Goal: Task Accomplishment & Management: Use online tool/utility

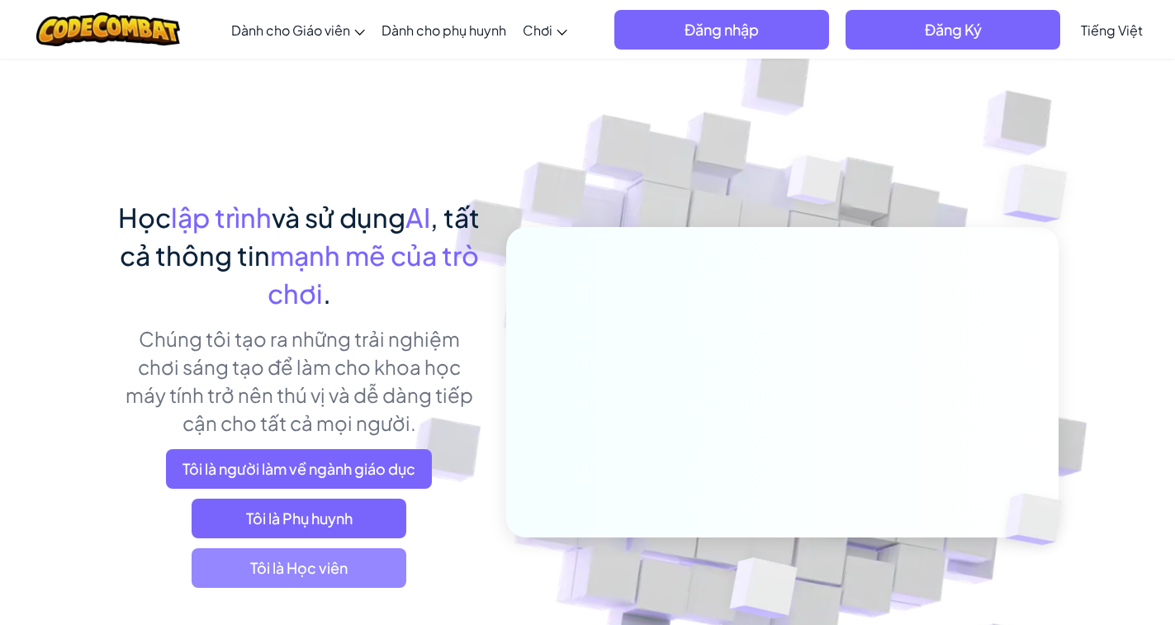
click at [330, 570] on font "Tôi là Học viên" at bounding box center [298, 567] width 97 height 19
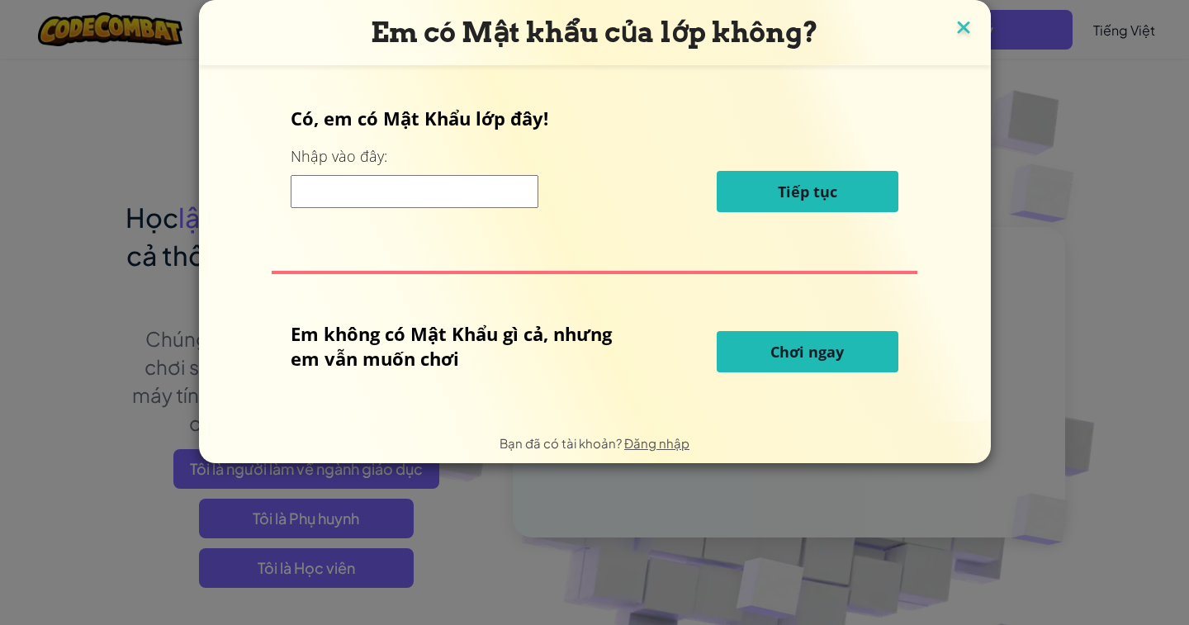
click at [953, 22] on img at bounding box center [963, 29] width 21 height 25
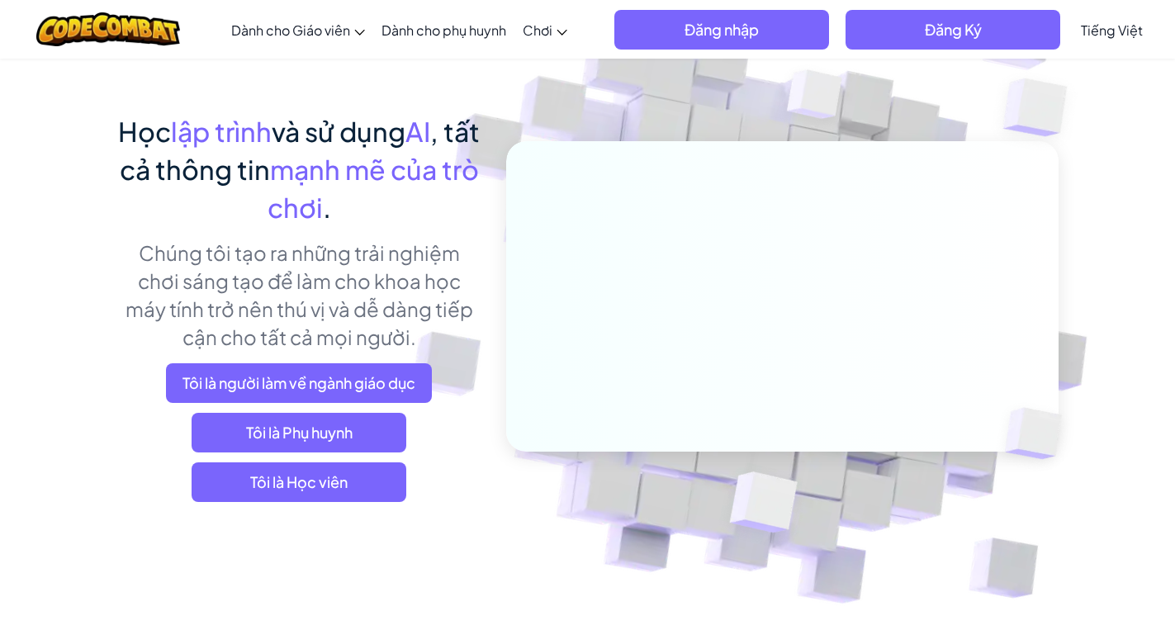
scroll to position [83, 0]
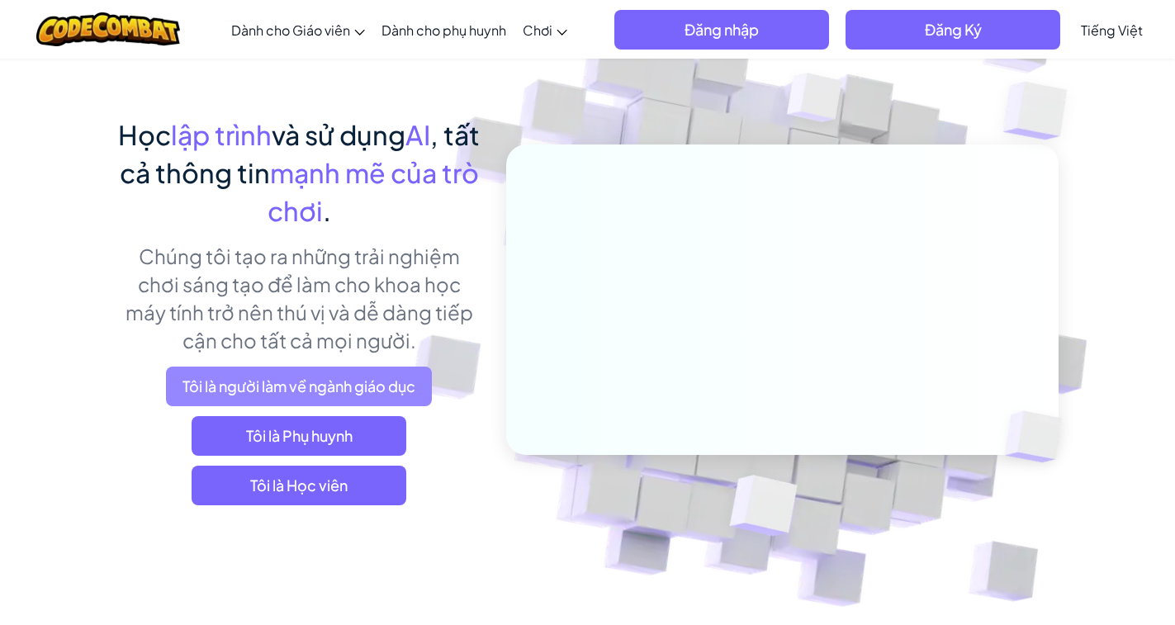
click at [324, 378] on font "Tôi là người làm về ngành giáo dục" at bounding box center [299, 386] width 233 height 19
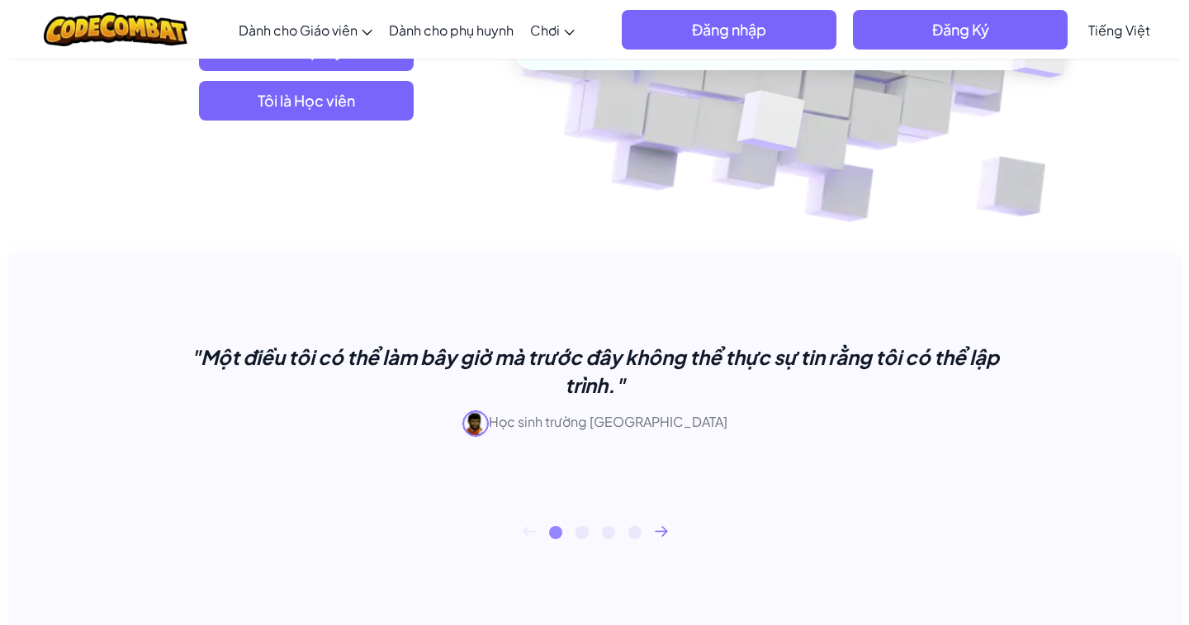
scroll to position [496, 0]
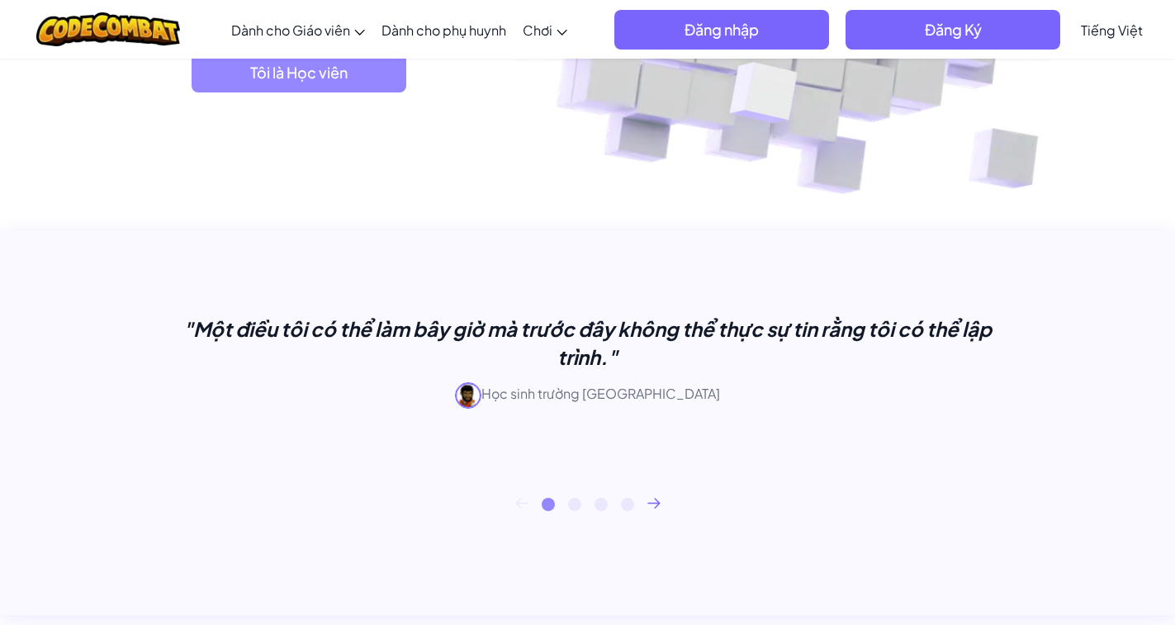
click at [282, 74] on font "Tôi là Học viên" at bounding box center [298, 72] width 97 height 19
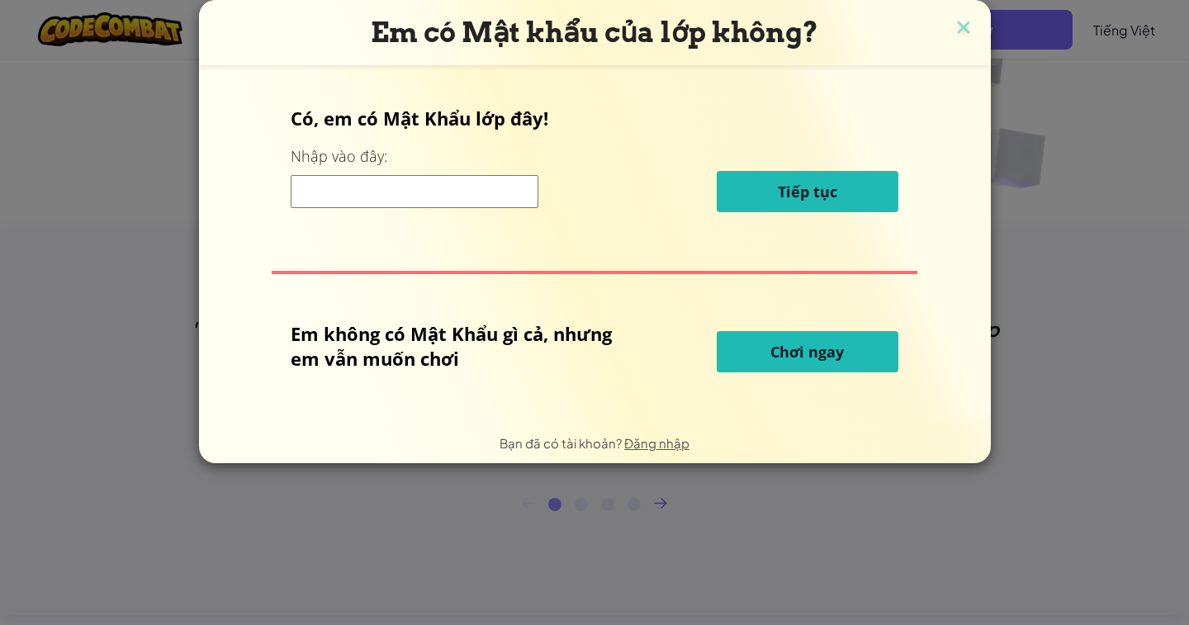
drag, startPoint x: 805, startPoint y: 352, endPoint x: 757, endPoint y: 369, distance: 51.0
click at [802, 352] on font "Chơi ngay" at bounding box center [808, 352] width 74 height 20
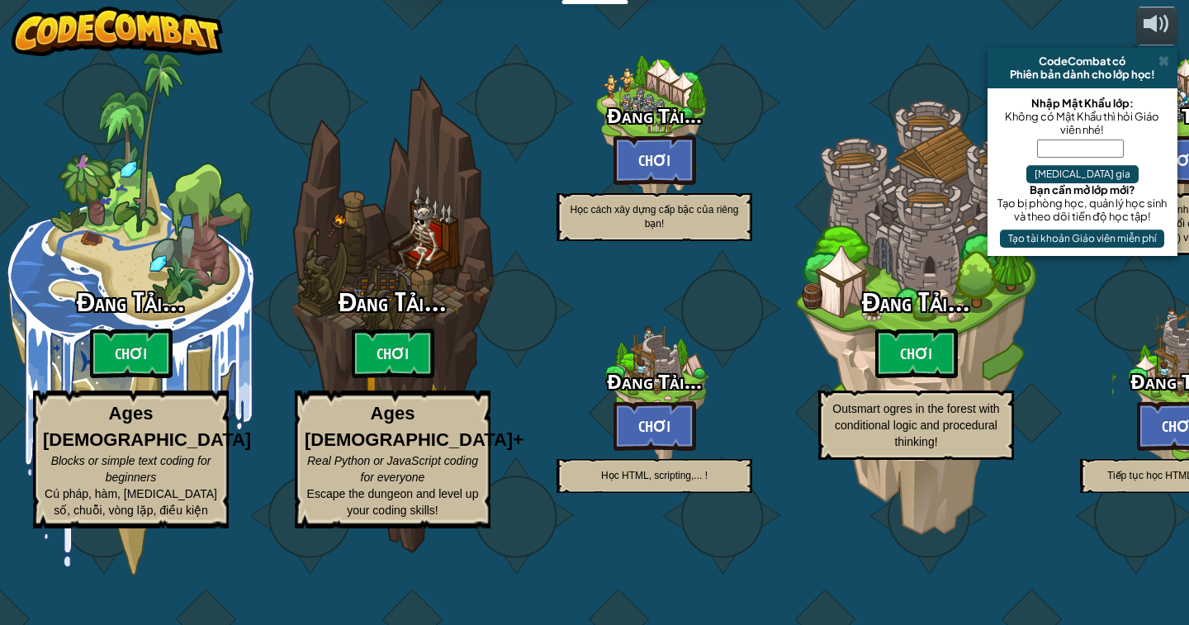
select select "vi"
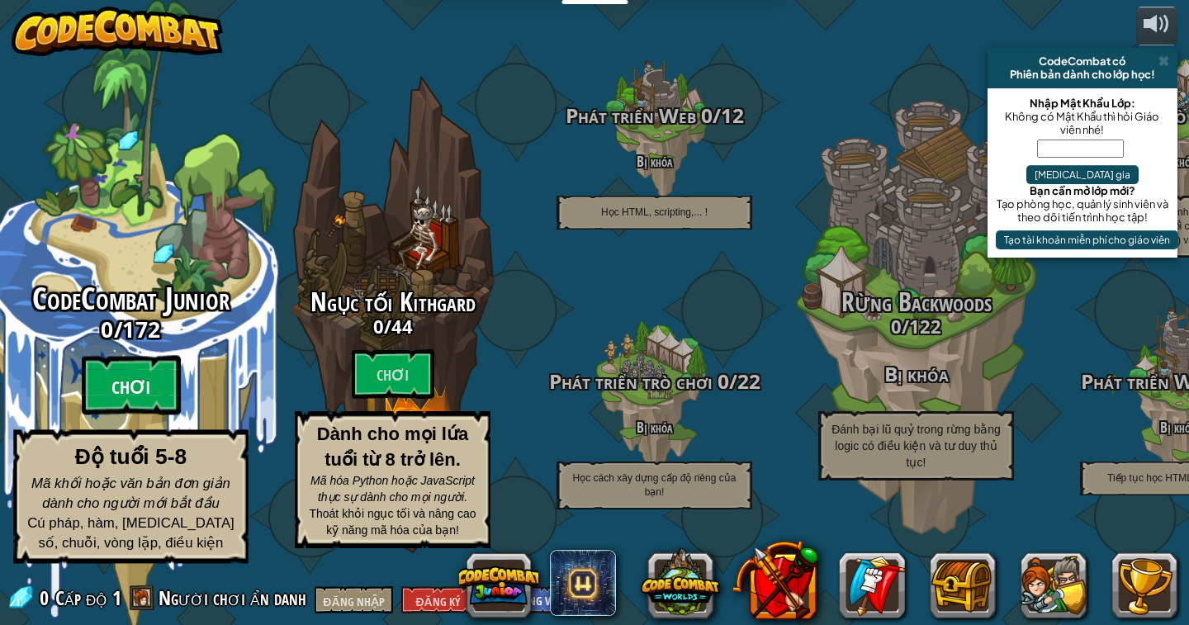
click at [123, 399] on btn "Chơi" at bounding box center [131, 385] width 99 height 59
select select "vi"
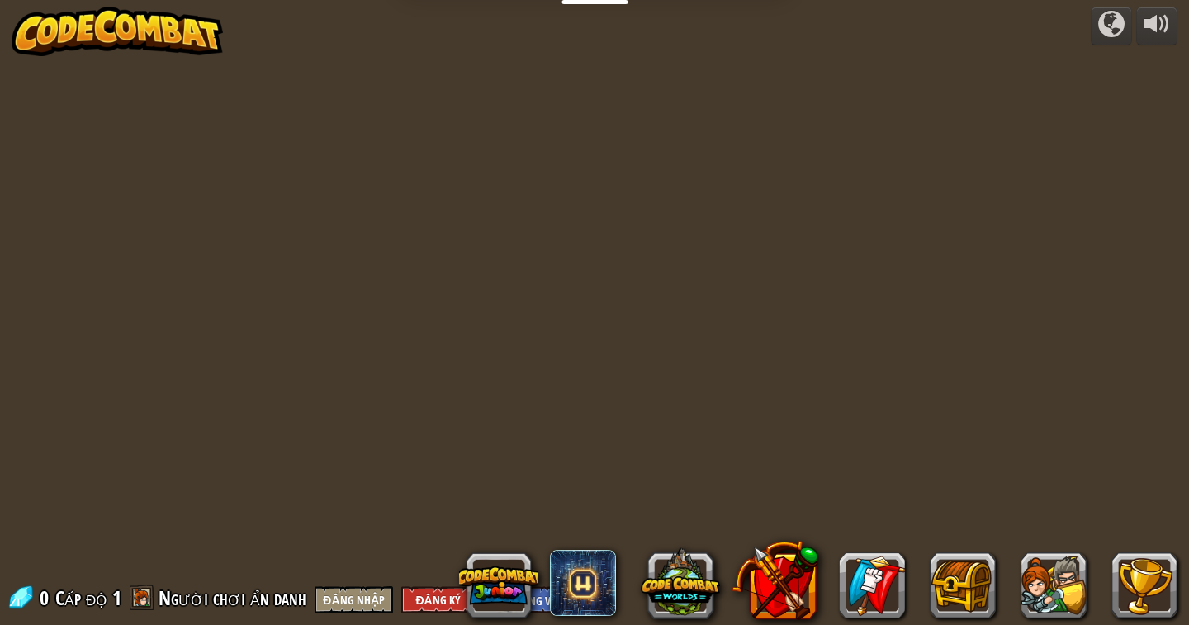
select select "vi"
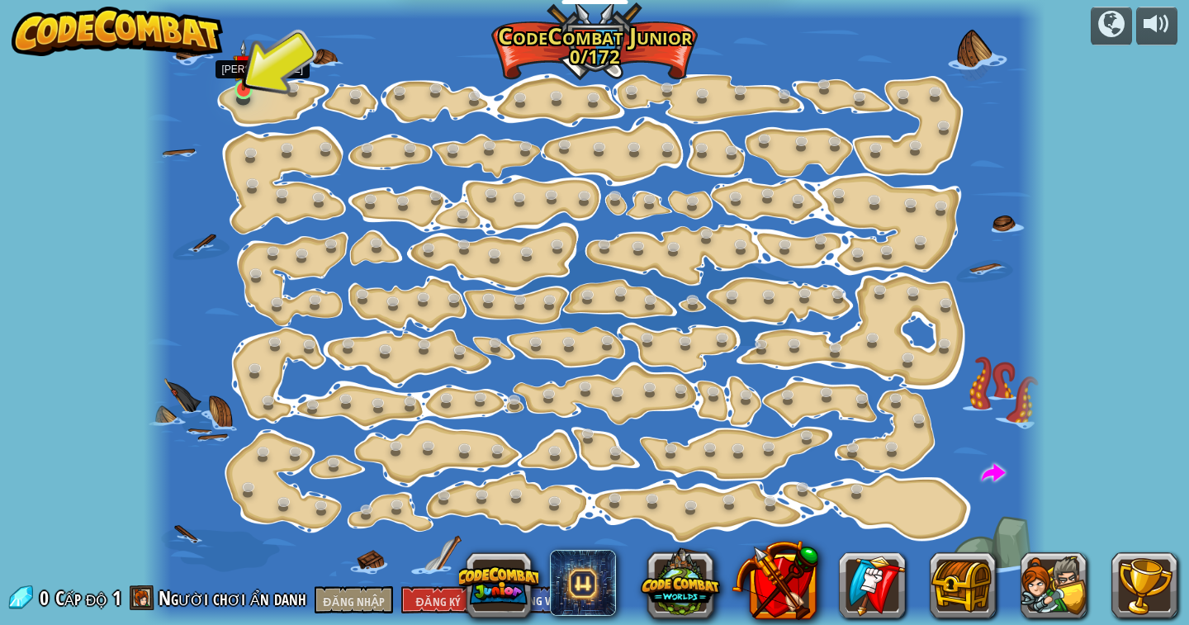
click at [242, 78] on img at bounding box center [244, 65] width 22 height 51
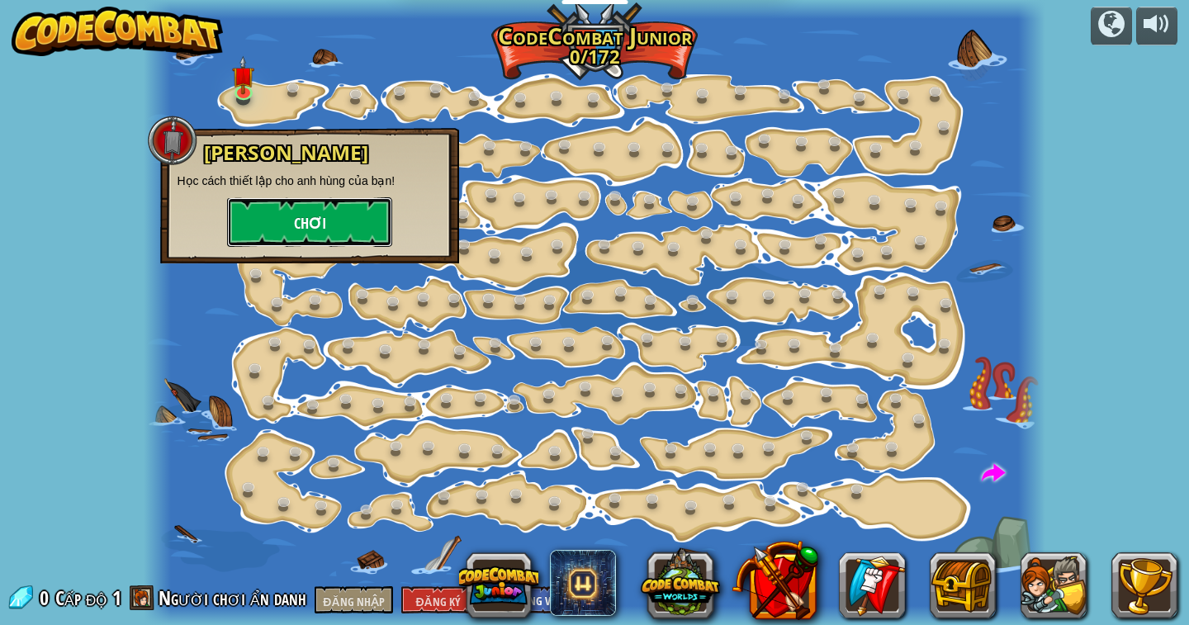
click at [297, 227] on font "Chơi" at bounding box center [310, 224] width 32 height 21
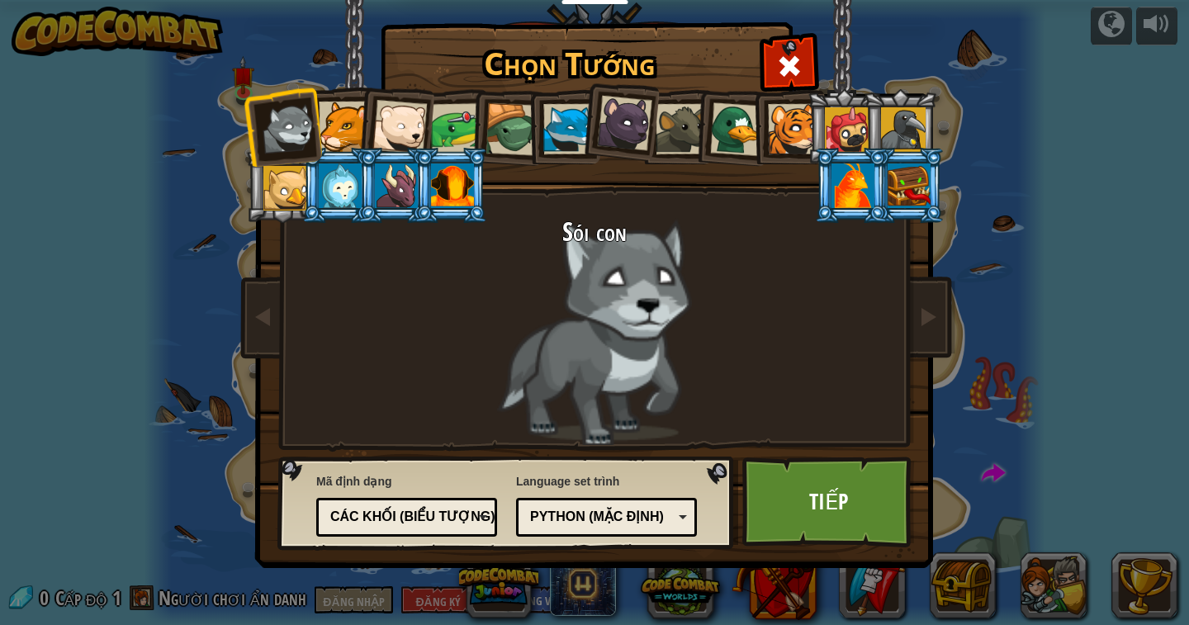
click at [346, 116] on div at bounding box center [344, 127] width 50 height 50
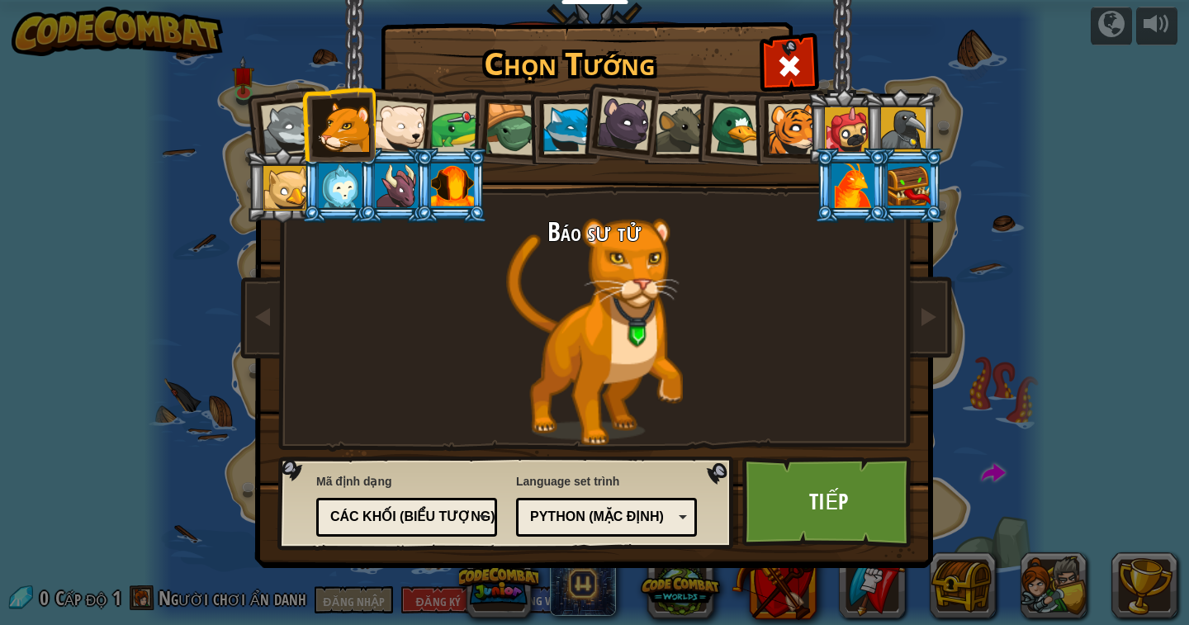
click at [382, 121] on div at bounding box center [400, 127] width 55 height 55
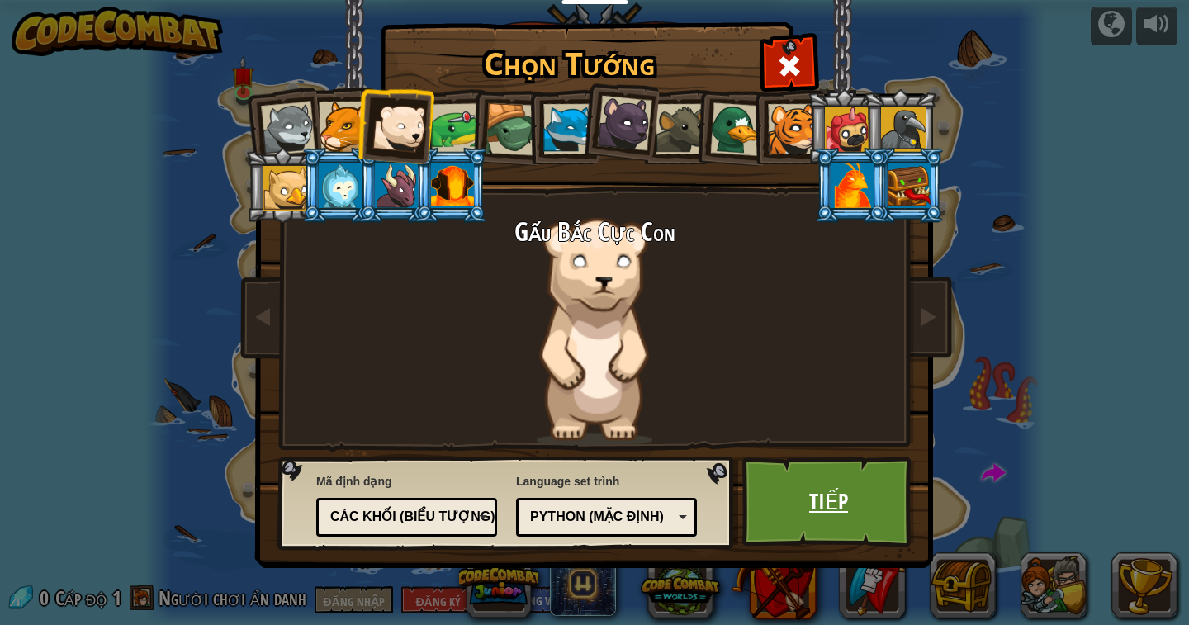
click at [847, 520] on link "Tiếp" at bounding box center [829, 502] width 173 height 91
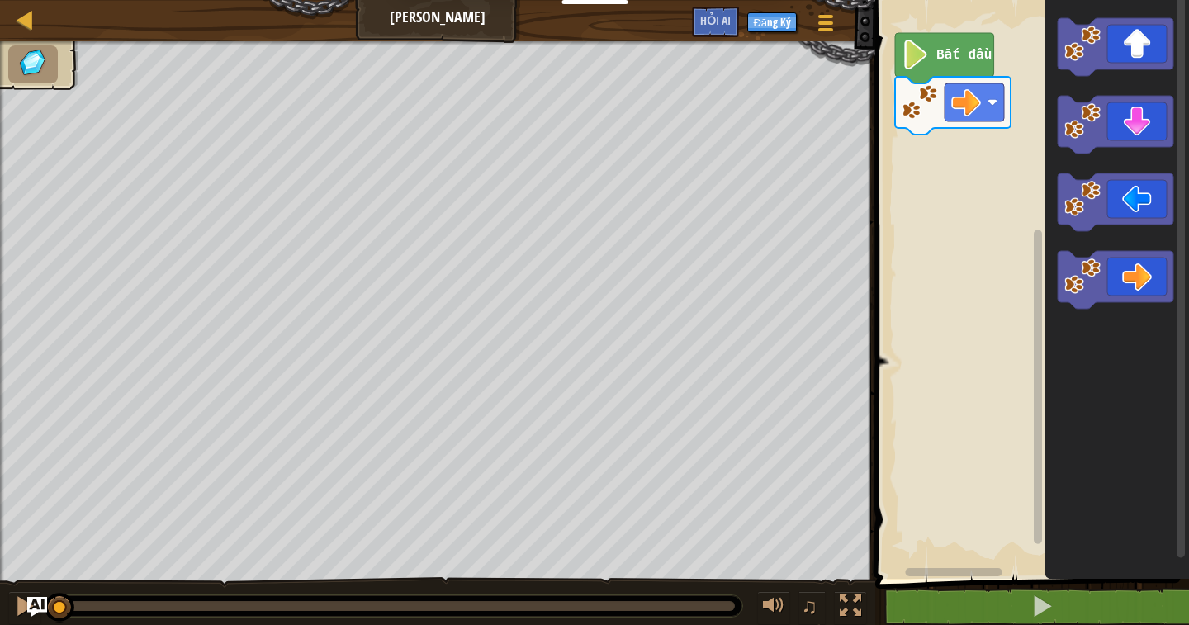
click at [983, 184] on rect "Blockly không có thời gian làm việc" at bounding box center [1030, 285] width 319 height 587
click at [1010, 249] on rect "Blockly không có thời gian làm việc" at bounding box center [1030, 285] width 319 height 587
click at [949, 221] on rect "Blockly không có thời gian làm việc" at bounding box center [1030, 285] width 319 height 587
click at [946, 212] on rect "Blockly không có thời gian làm việc" at bounding box center [1030, 285] width 319 height 587
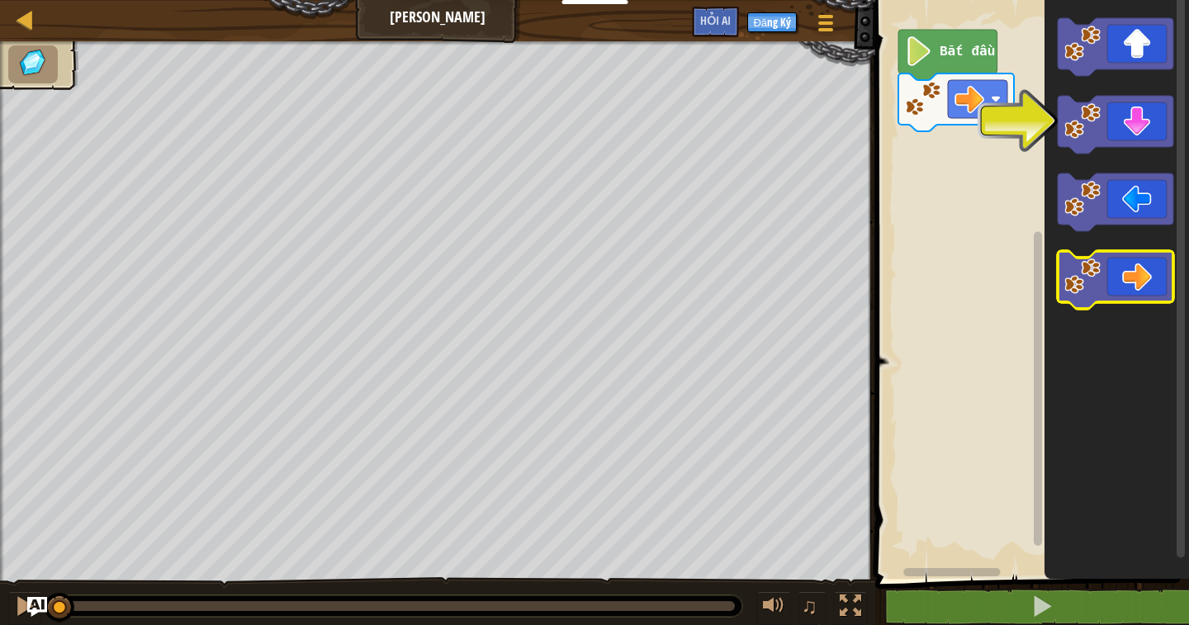
click at [1146, 269] on icon "Blockly không có thời gian làm việc" at bounding box center [1116, 280] width 116 height 58
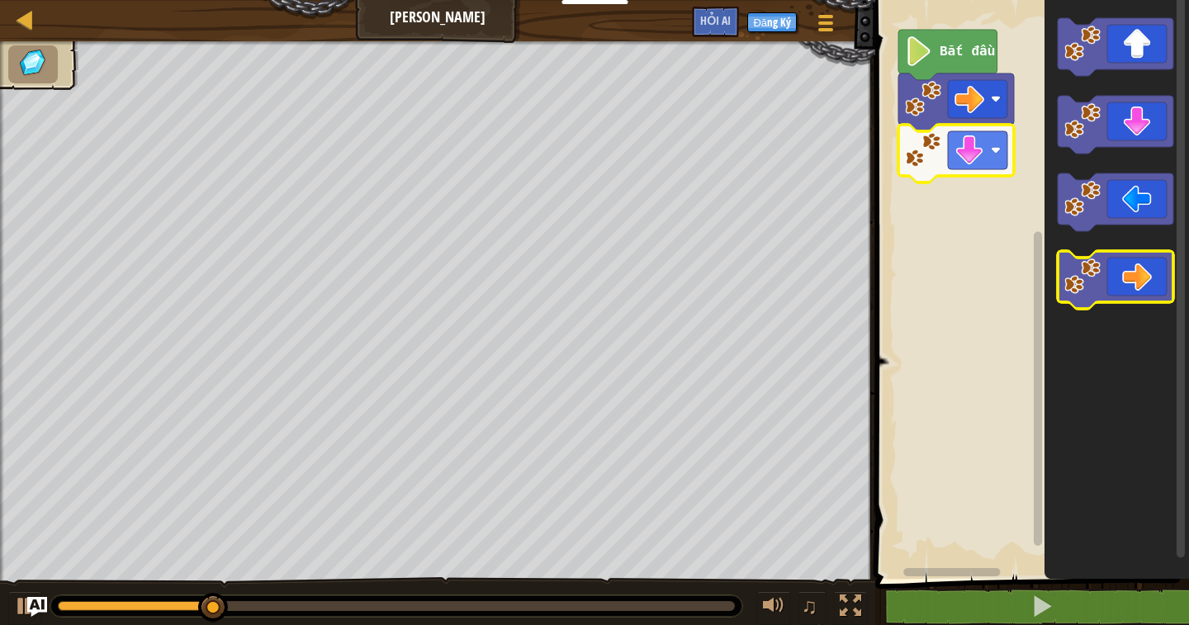
click at [1147, 274] on icon "Blockly không có thời gian làm việc" at bounding box center [1116, 280] width 116 height 58
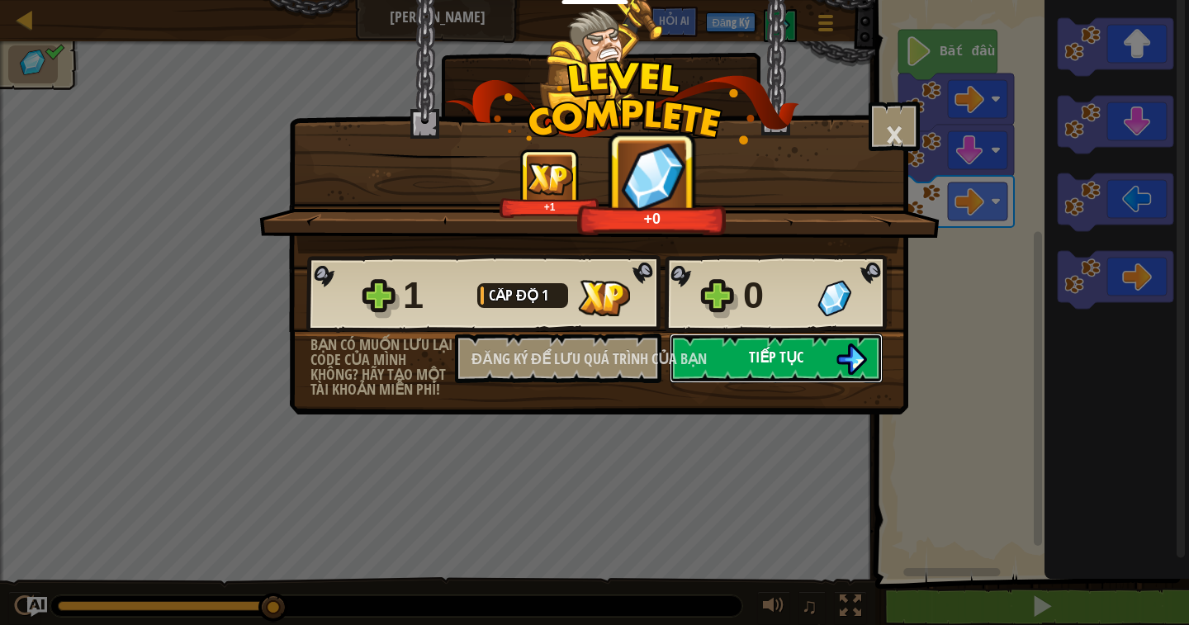
click at [766, 350] on font "Tiếp tục" at bounding box center [776, 357] width 55 height 21
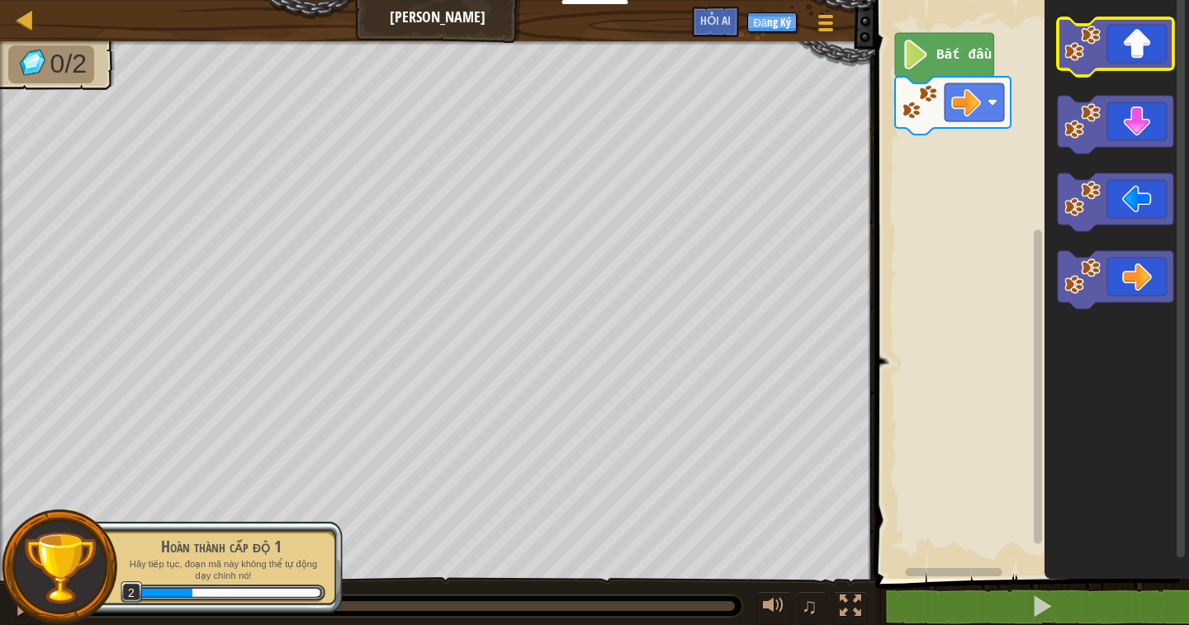
click at [1154, 48] on icon "Blockly không có thời gian làm việc" at bounding box center [1116, 47] width 116 height 58
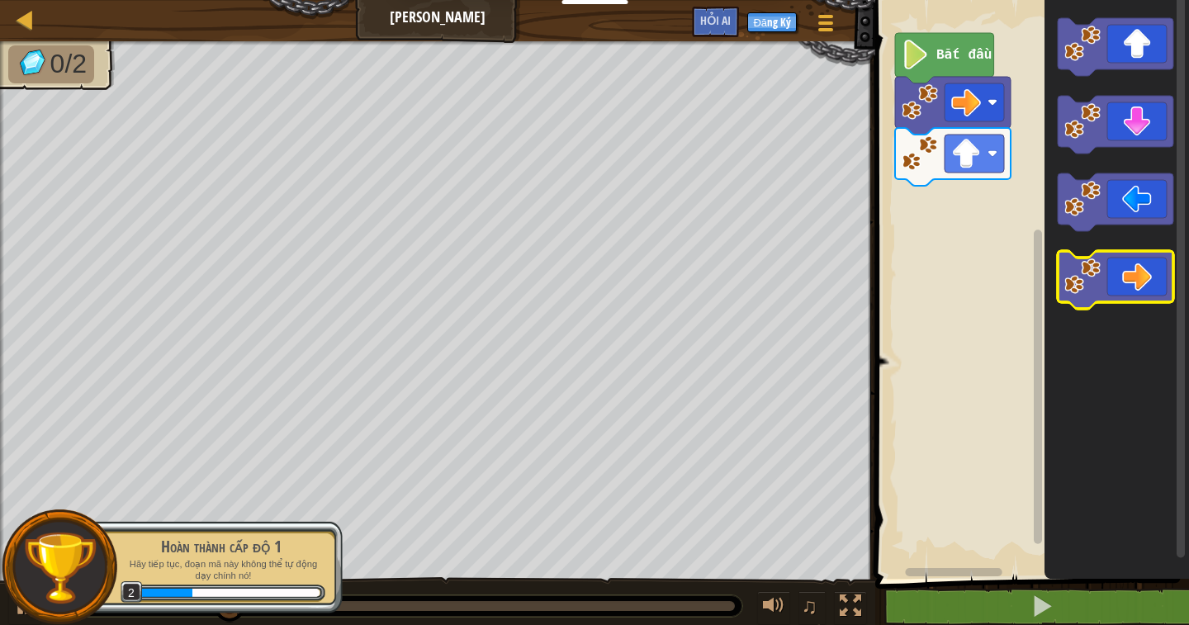
click at [1135, 278] on icon "Blockly không có thời gian làm việc" at bounding box center [1116, 280] width 116 height 58
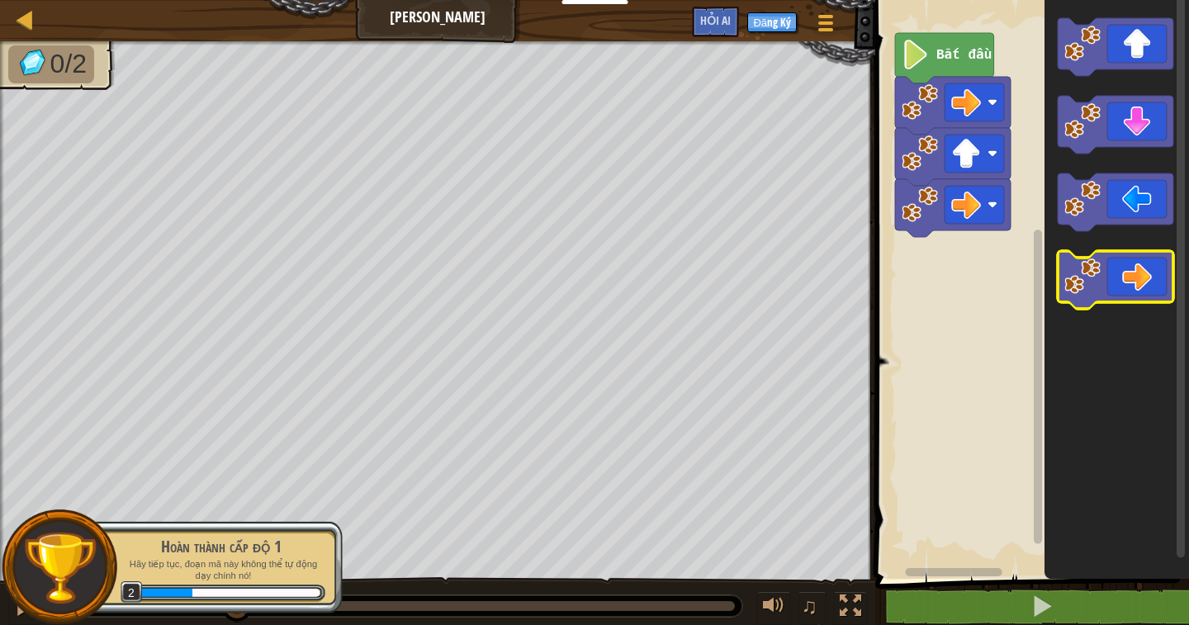
click at [1135, 278] on icon "Blockly không có thời gian làm việc" at bounding box center [1116, 280] width 116 height 58
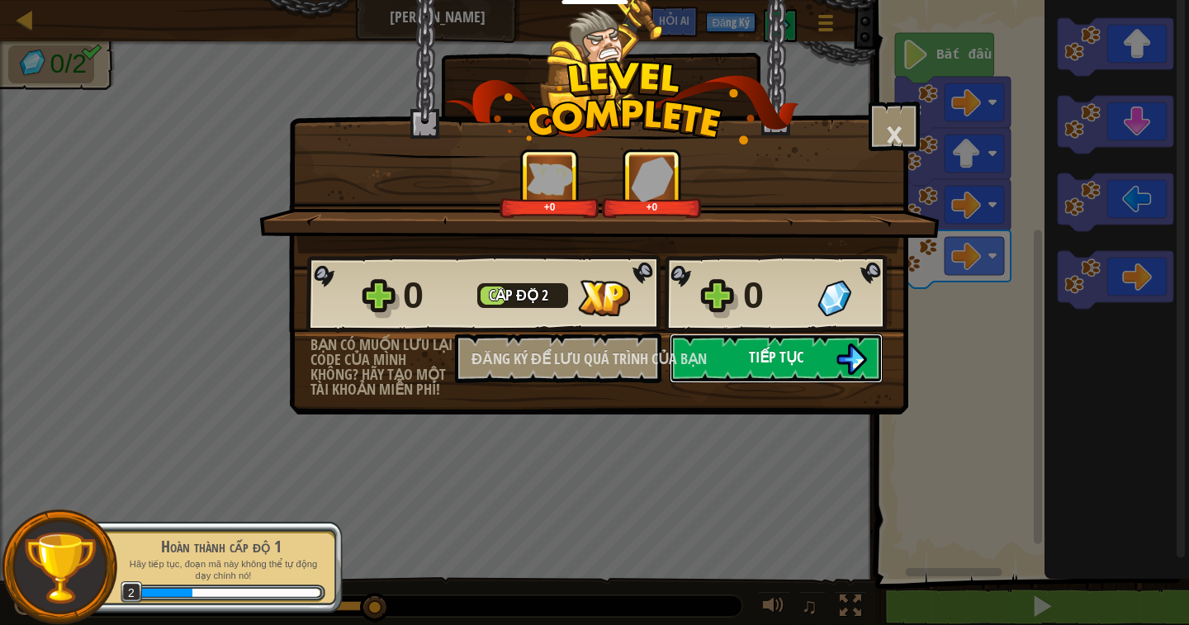
click at [749, 367] on font "Tiếp tục" at bounding box center [776, 357] width 55 height 21
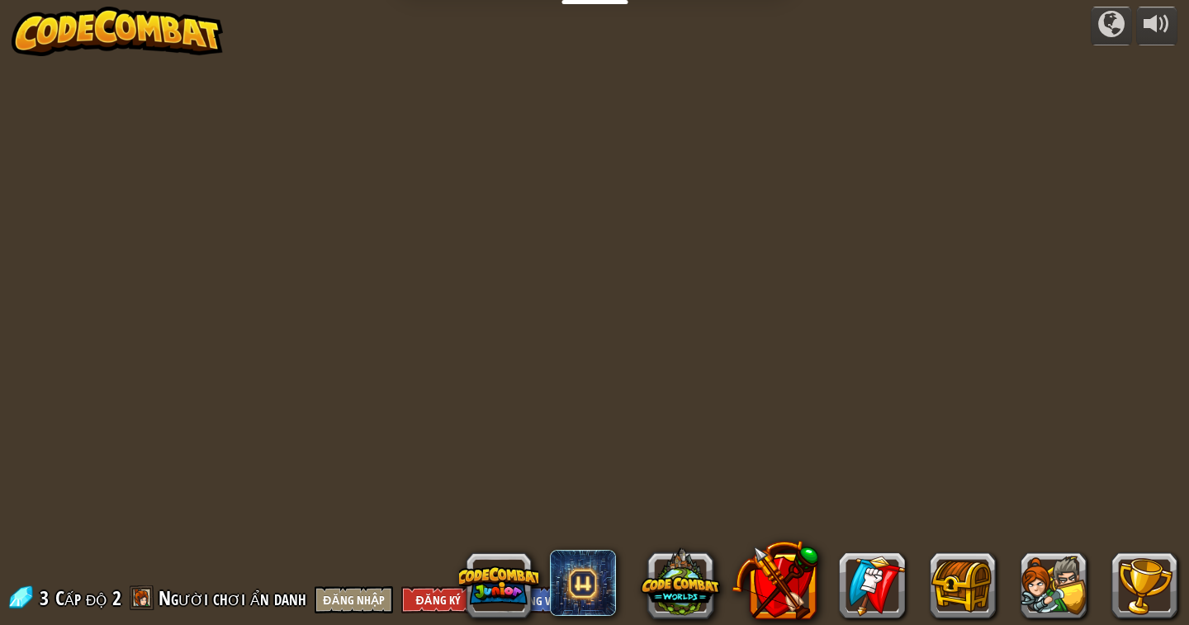
select select "vi"
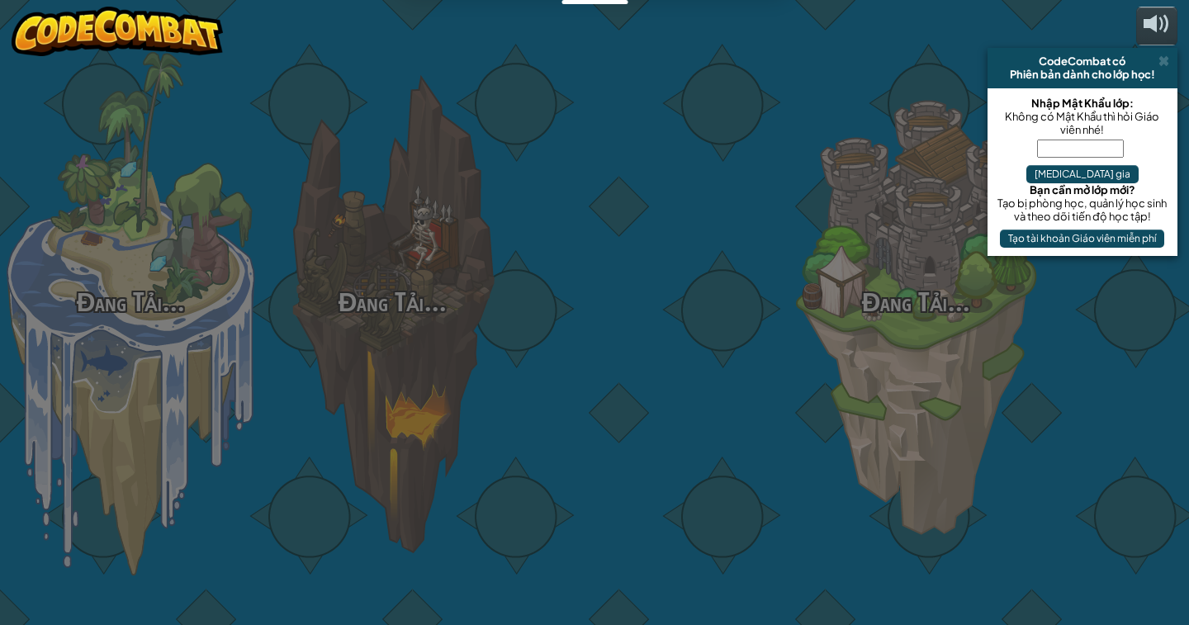
select select "vi"
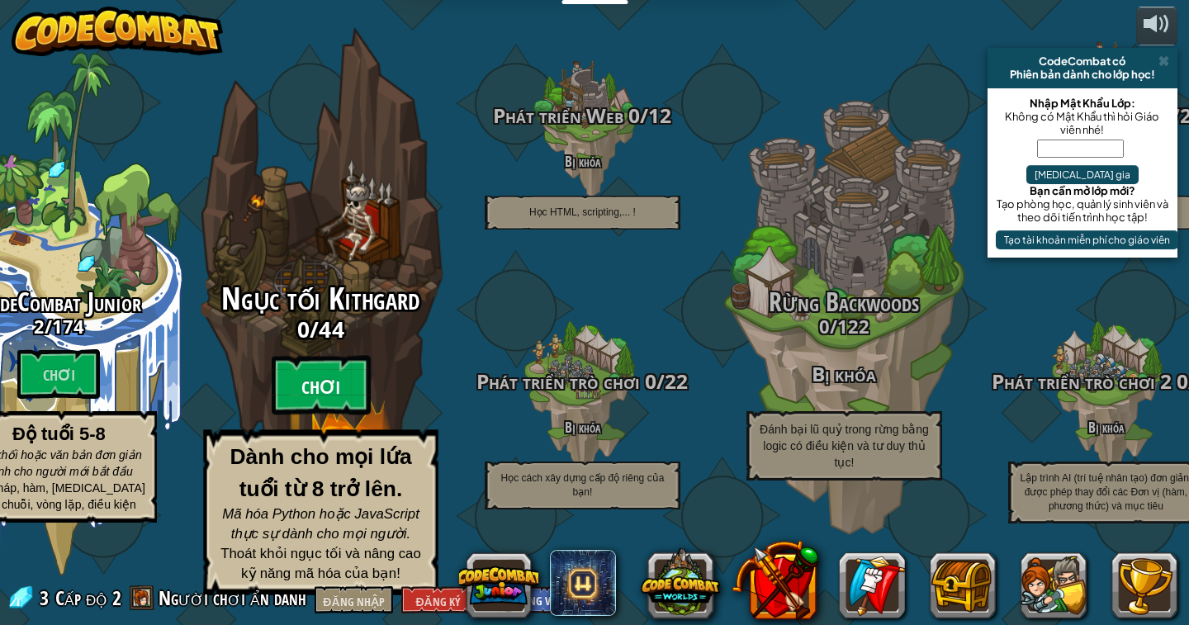
click at [321, 401] on font "Chơi" at bounding box center [320, 388] width 39 height 25
select select "vi"
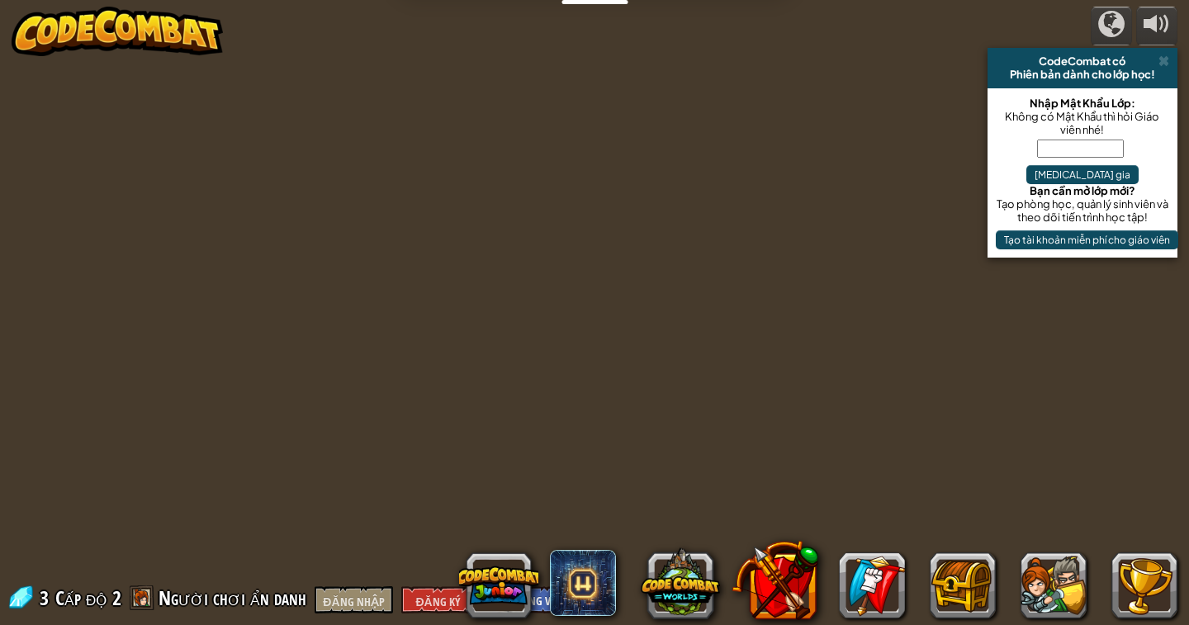
select select "vi"
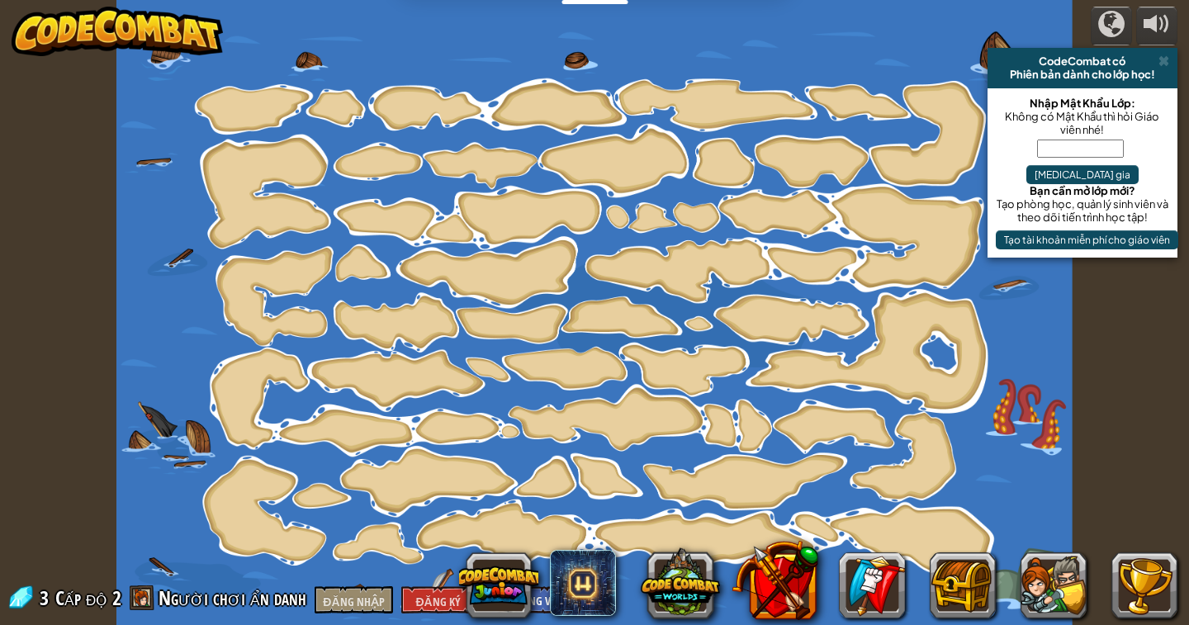
select select "vi"
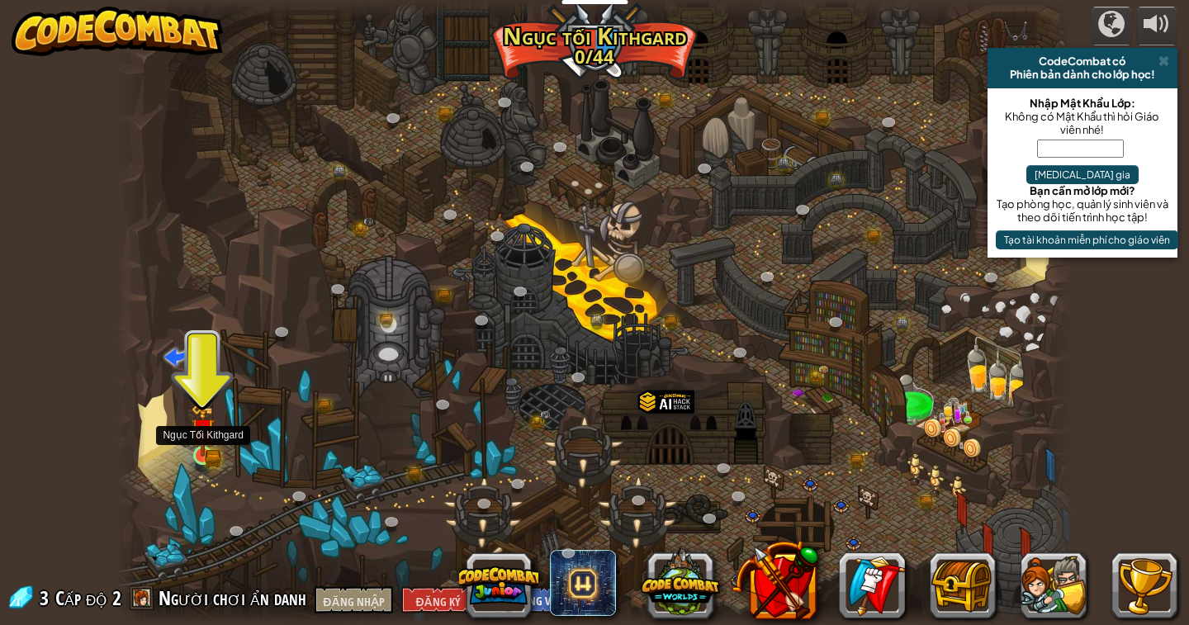
click at [197, 451] on img at bounding box center [203, 430] width 24 height 53
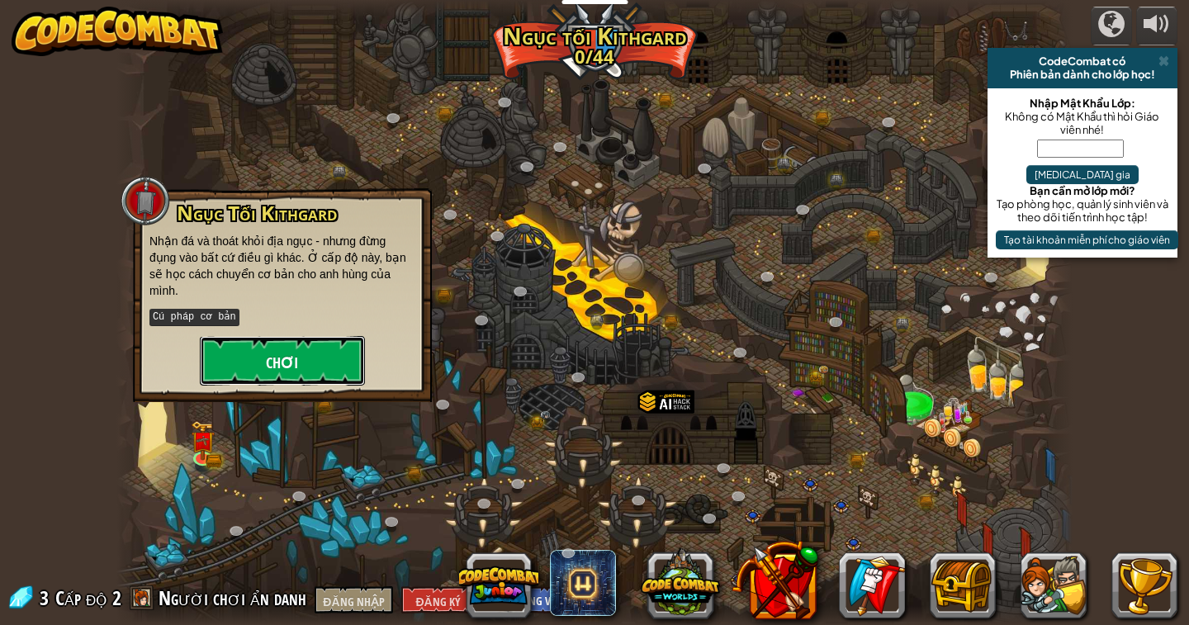
click at [308, 349] on button "Chơi" at bounding box center [282, 361] width 165 height 50
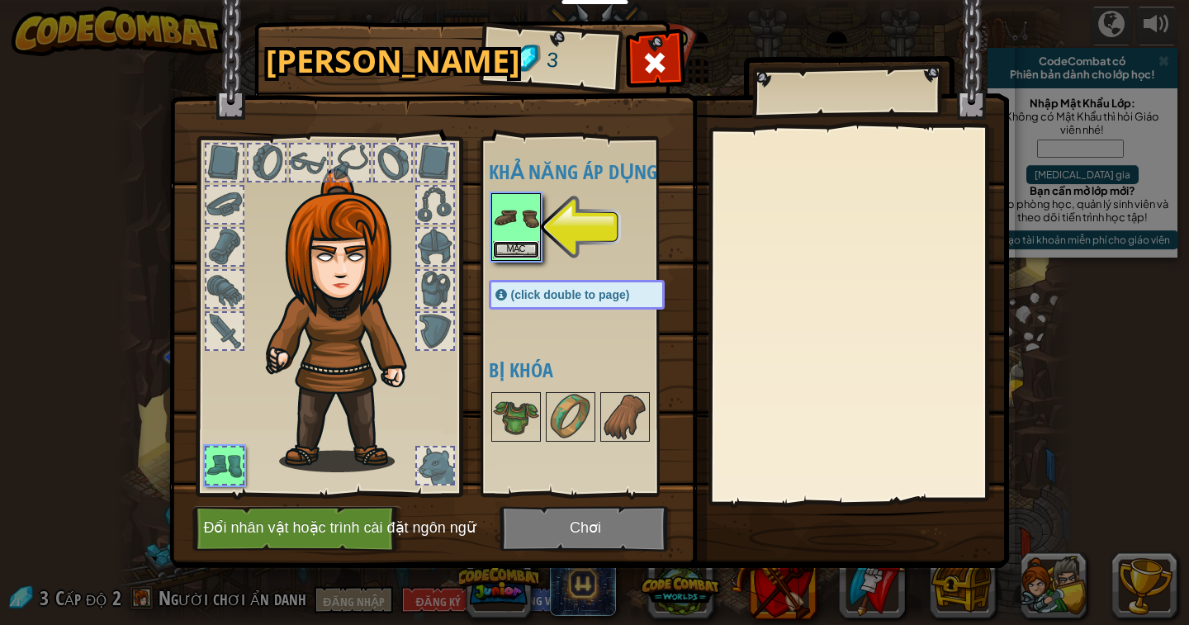
click at [520, 244] on button "Mặc" at bounding box center [516, 249] width 46 height 17
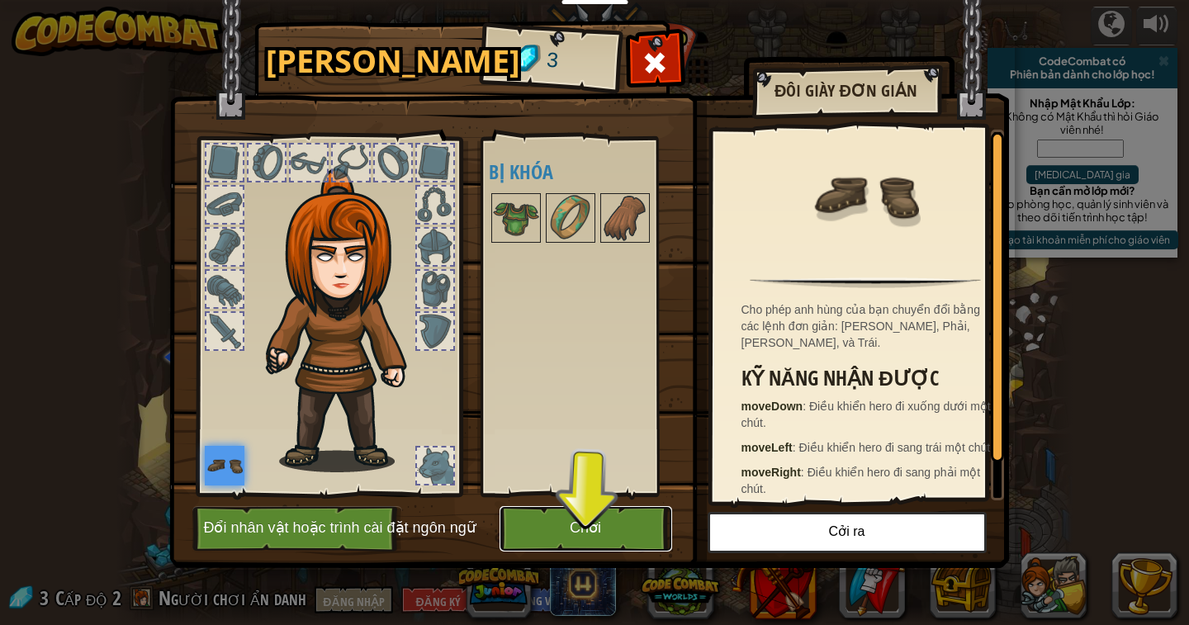
click at [610, 516] on button "Chơi" at bounding box center [586, 528] width 173 height 45
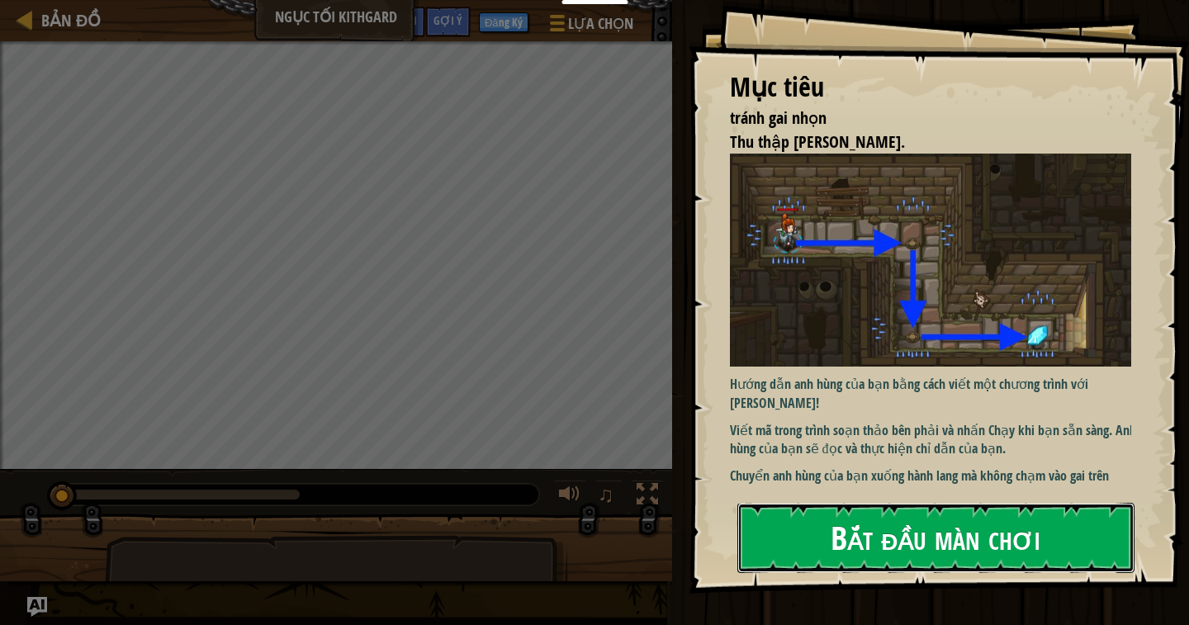
click at [973, 540] on font "Bắt đầu màn chơi" at bounding box center [936, 537] width 210 height 45
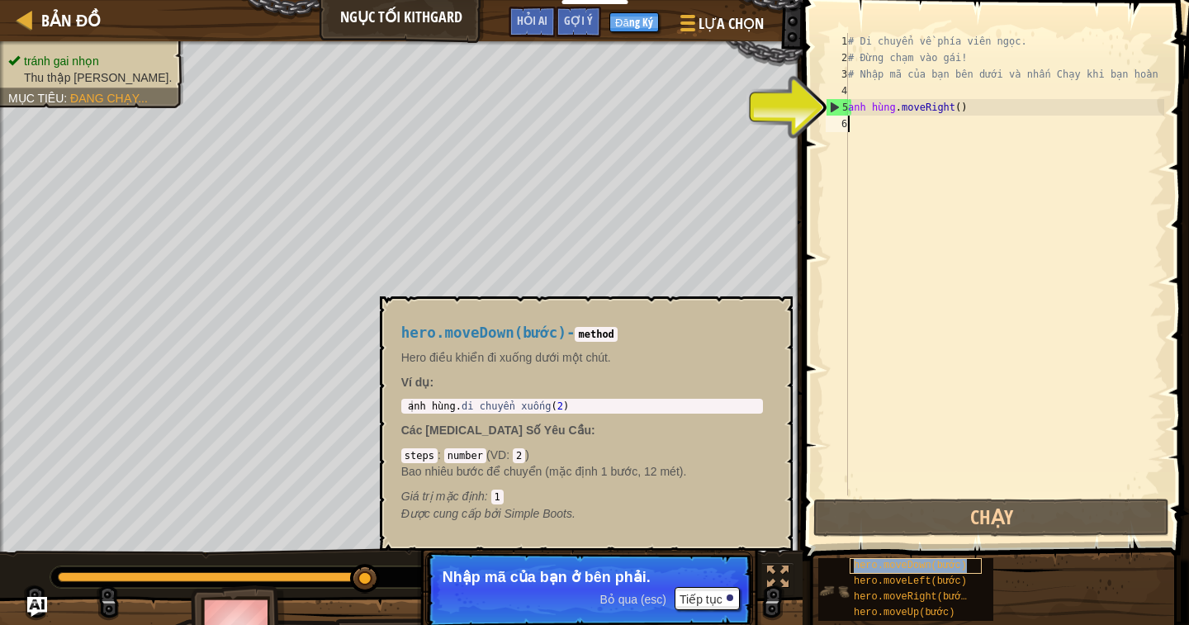
click at [910, 563] on font "hero.moveDown(bước)" at bounding box center [910, 566] width 113 height 12
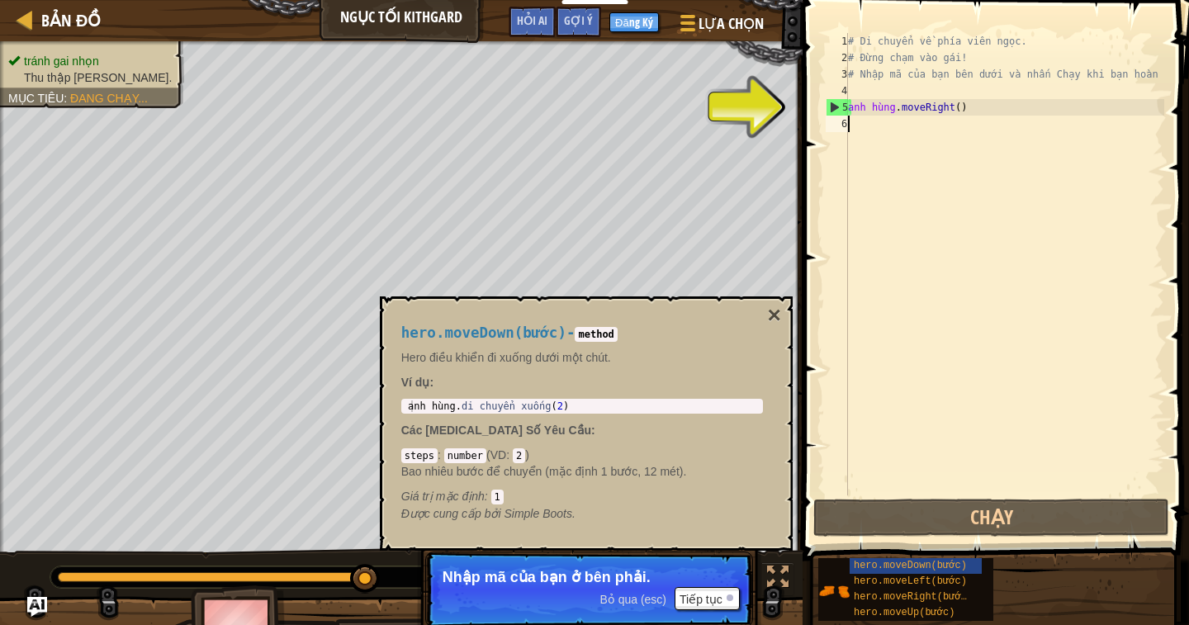
click at [859, 130] on div "# Di chuyển về phía viên ngọc. # Đừng chạm vào gái! # Nhập mã của bạn bên dưới …" at bounding box center [1005, 281] width 320 height 496
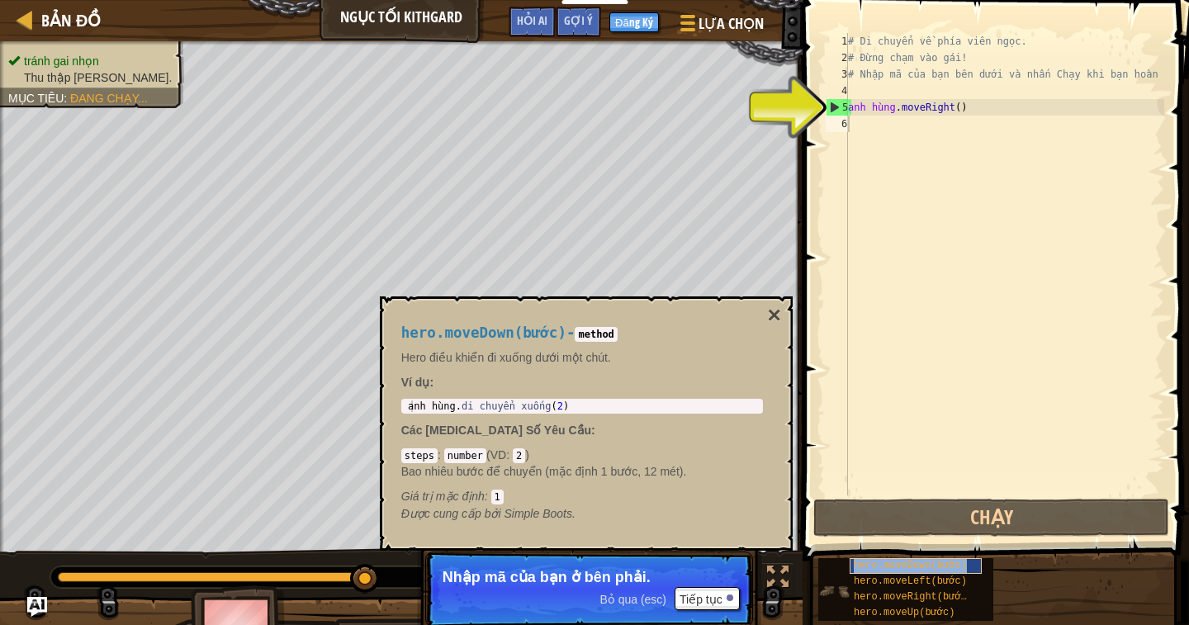
click at [906, 565] on font "hero.moveDown(bước)" at bounding box center [910, 566] width 113 height 12
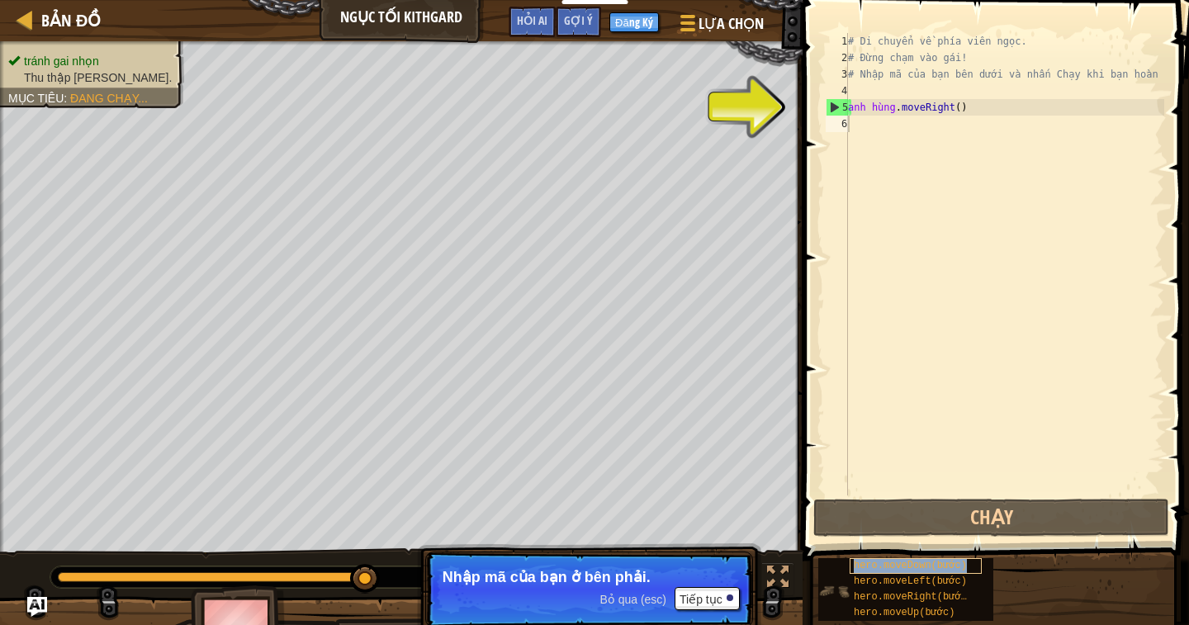
click at [906, 567] on font "hero.moveDown(bước)" at bounding box center [910, 566] width 113 height 12
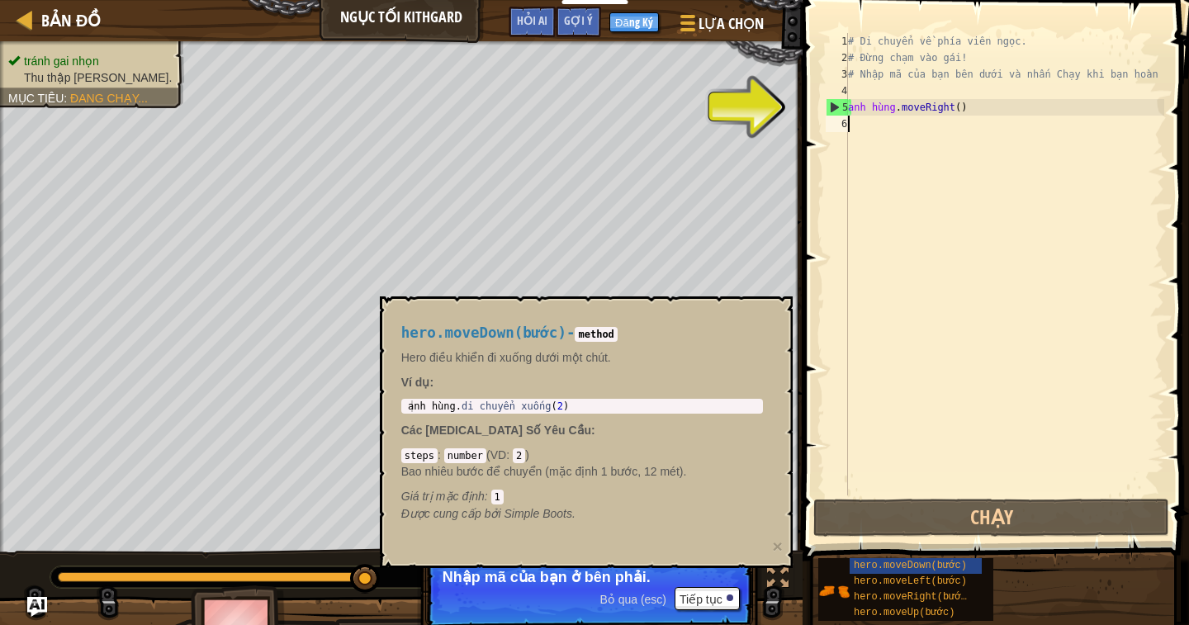
click at [850, 130] on div "# Di chuyển về phía viên ngọc. # Đừng chạm vào gái! # Nhập mã của bạn bên dưới …" at bounding box center [1005, 281] width 320 height 496
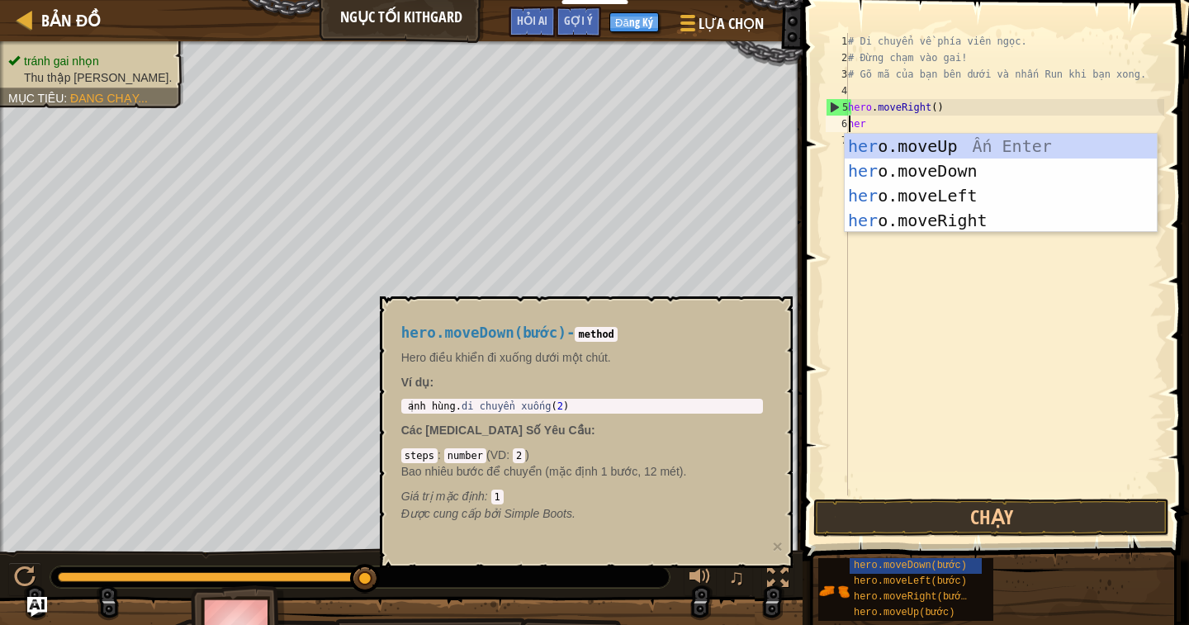
scroll to position [7, 1]
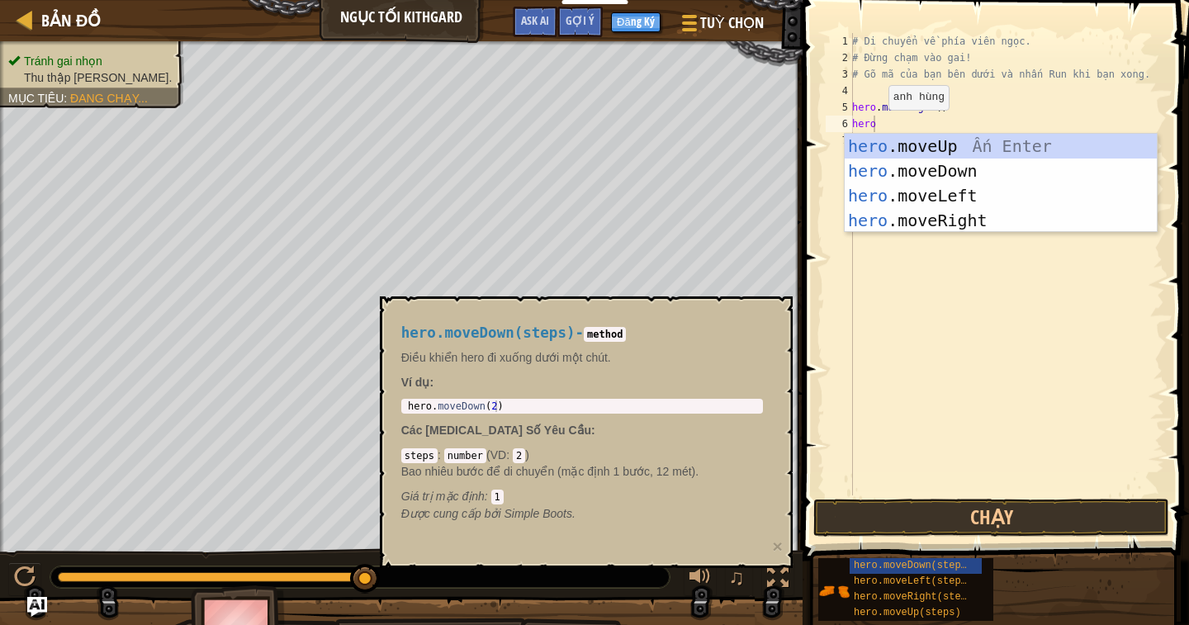
drag, startPoint x: 874, startPoint y: 126, endPoint x: 888, endPoint y: 119, distance: 15.9
click at [874, 126] on div "# Di chuyển về phía viên ngọc. # Đừng chạm vào gai! # Gõ mã của bạn bên dưới và…" at bounding box center [1007, 281] width 316 height 496
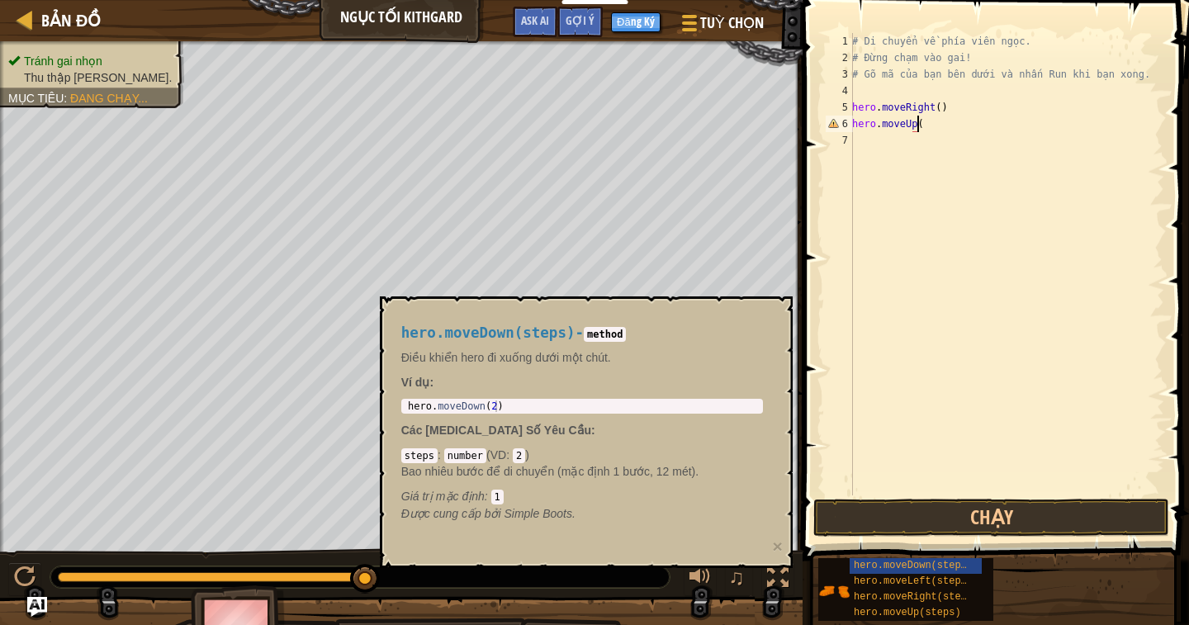
type textarea "hero.moveUp()"
click at [858, 142] on div "# Di chuyển về phía viên ngọc. # Đừng chạm vào gai! # Gõ mã của bạn bên dưới và…" at bounding box center [1007, 281] width 316 height 496
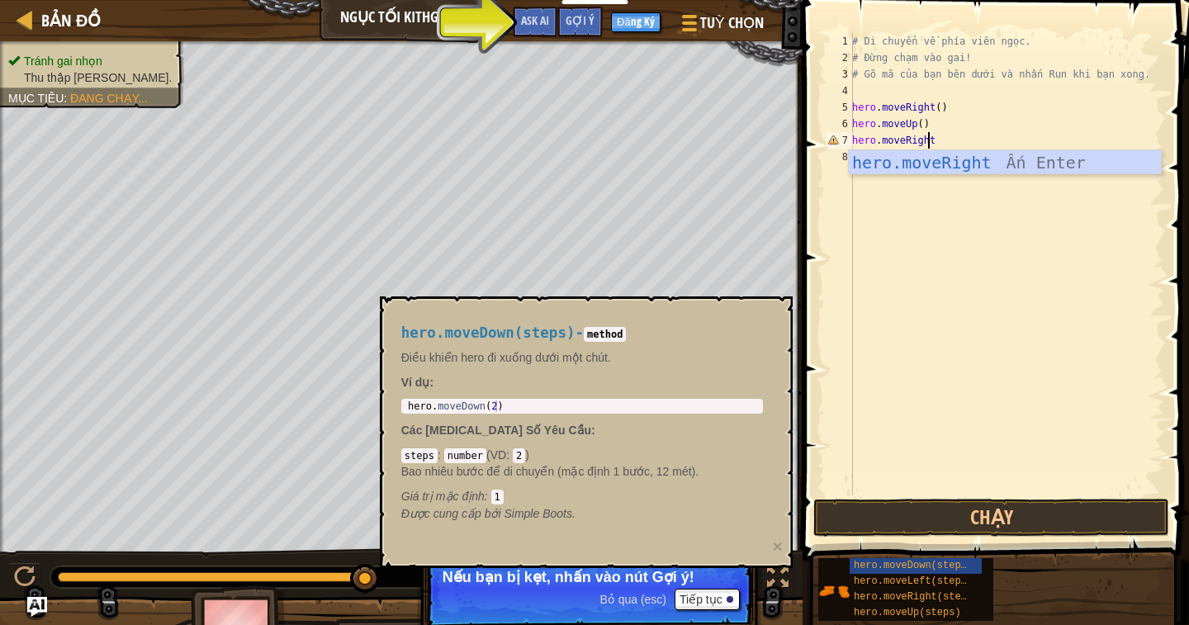
scroll to position [7, 6]
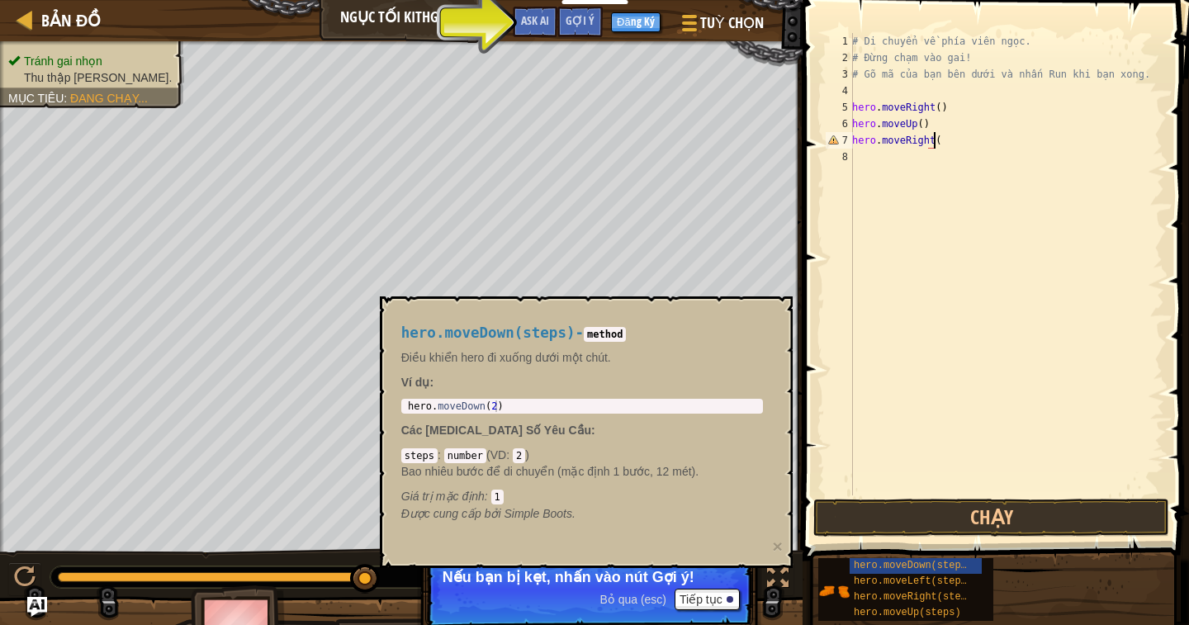
type textarea "hero.moveRight()"
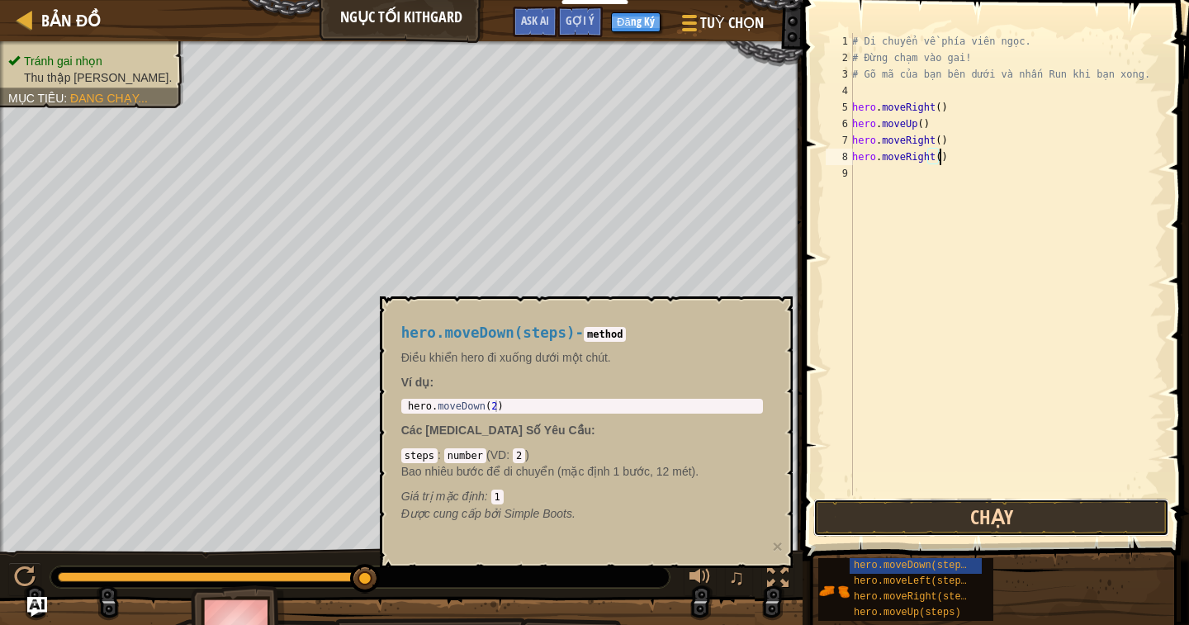
click at [986, 515] on button "Chạy" at bounding box center [992, 518] width 356 height 38
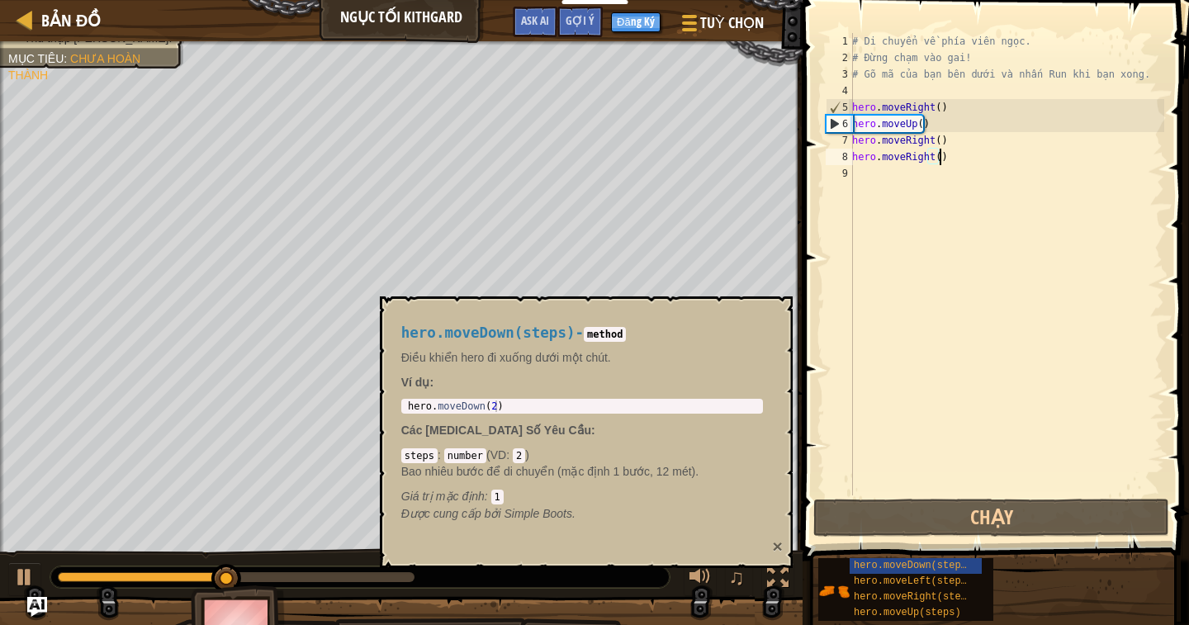
click at [776, 544] on button "×" at bounding box center [777, 546] width 10 height 17
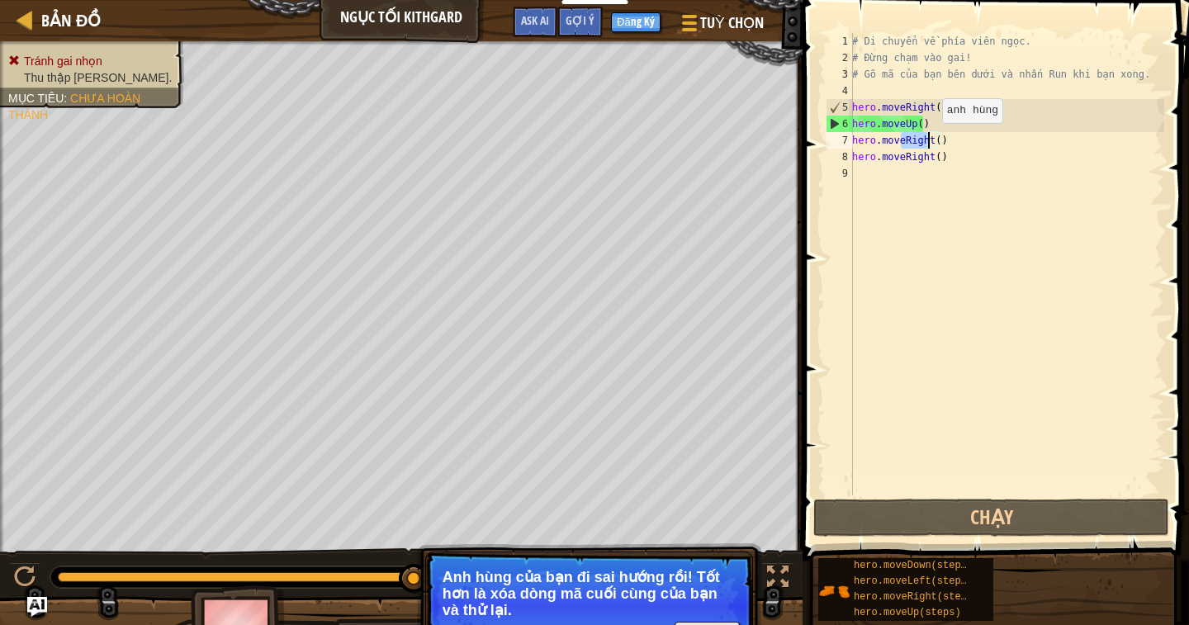
drag, startPoint x: 903, startPoint y: 141, endPoint x: 928, endPoint y: 140, distance: 24.8
click at [928, 140] on div "# Di chuyển về phía viên ngọc. # Đừng chạm vào gai! # Gõ mã của bạn bên dưới và…" at bounding box center [1007, 281] width 316 height 496
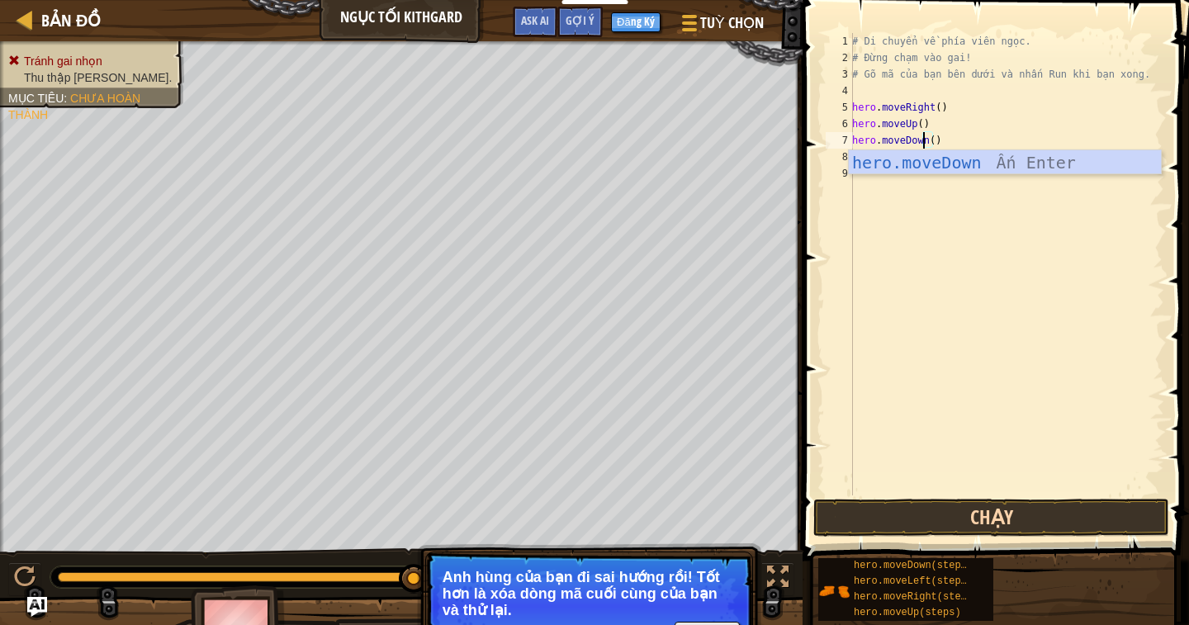
type textarea "hero.moveDown()"
click at [988, 517] on button "Chạy" at bounding box center [992, 518] width 356 height 38
